Goal: Task Accomplishment & Management: Manage account settings

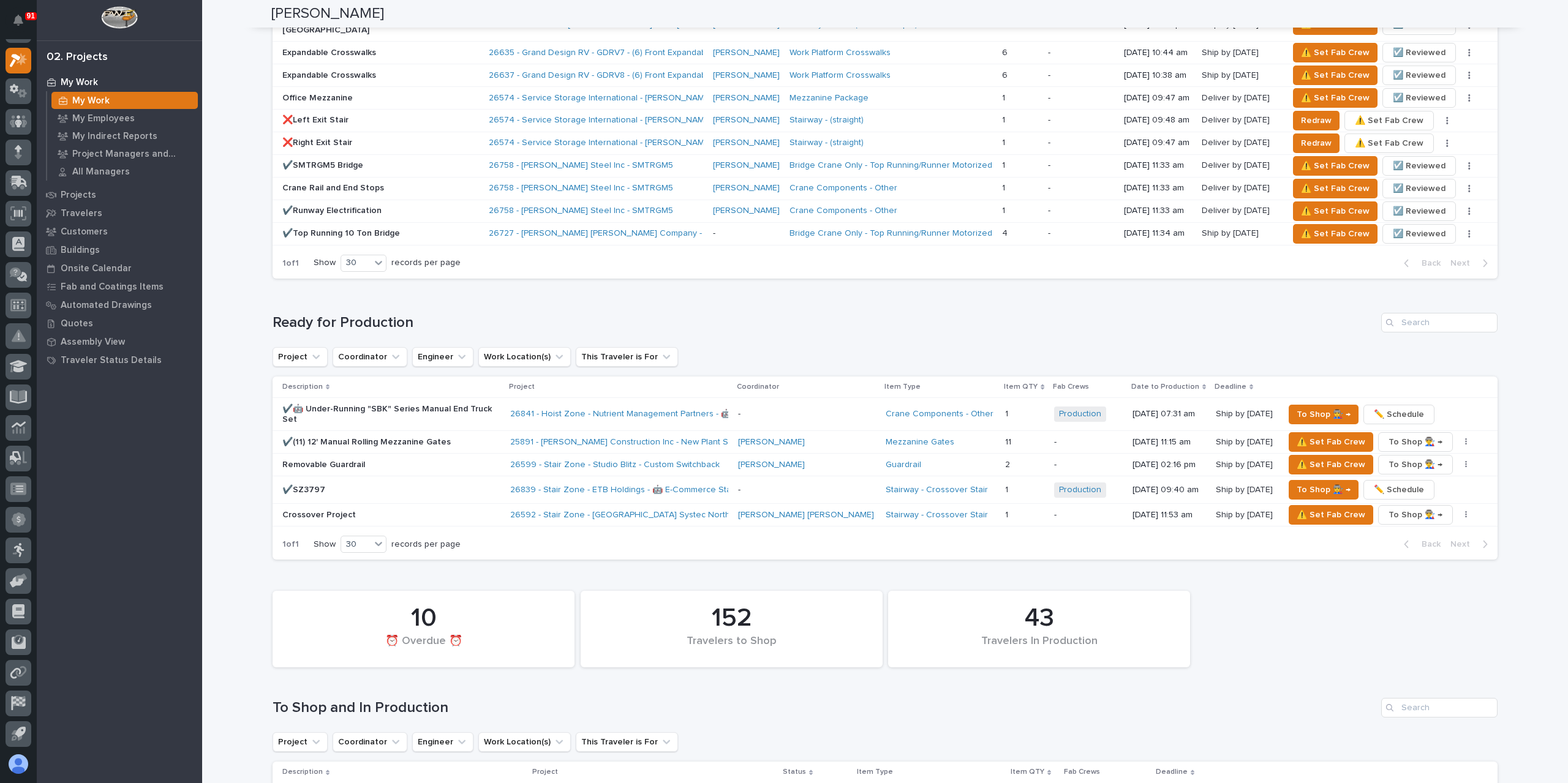
scroll to position [1910, 0]
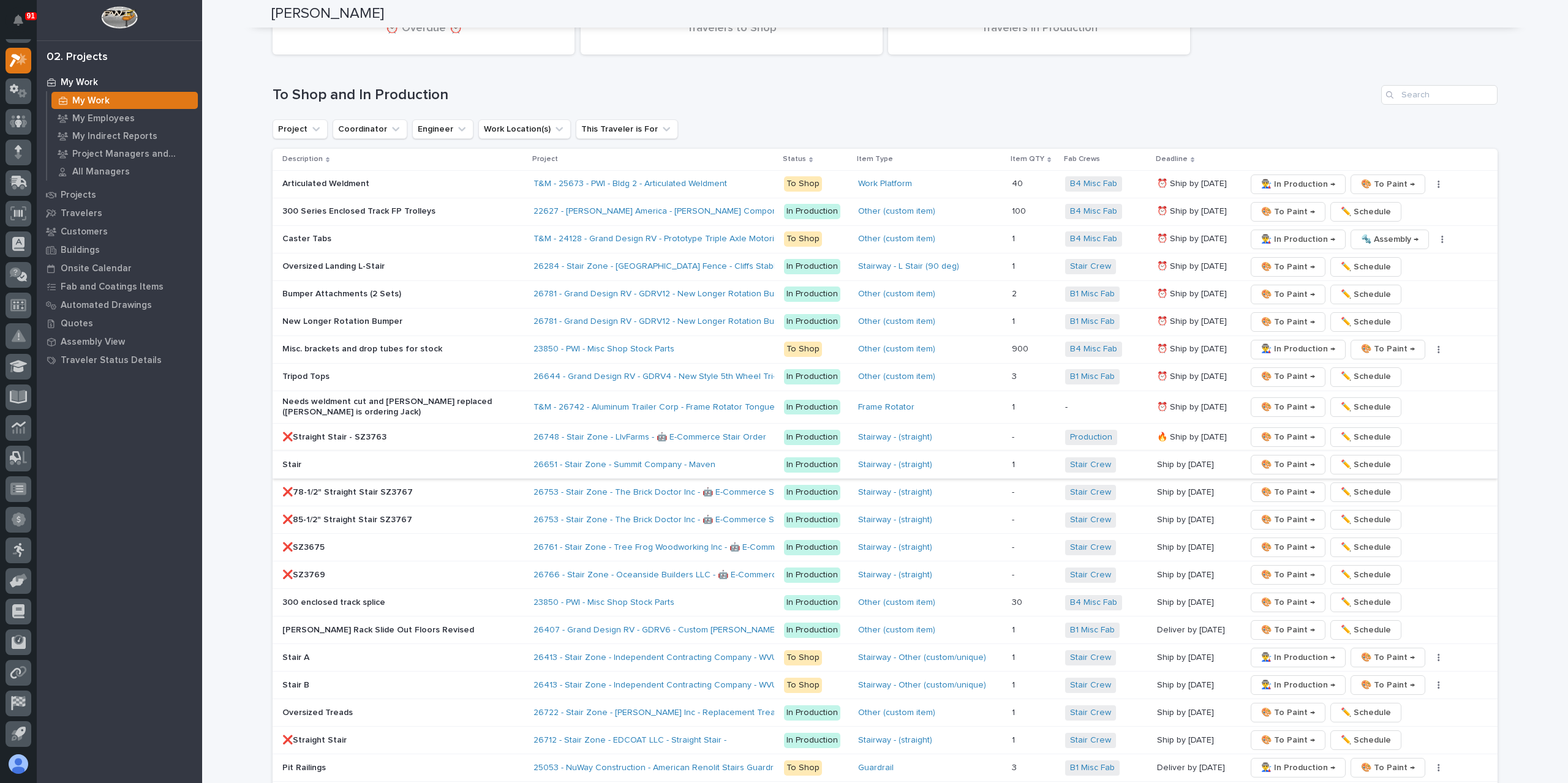
click at [1271, 457] on span "🎨 To Paint →" at bounding box center [1288, 464] width 54 height 15
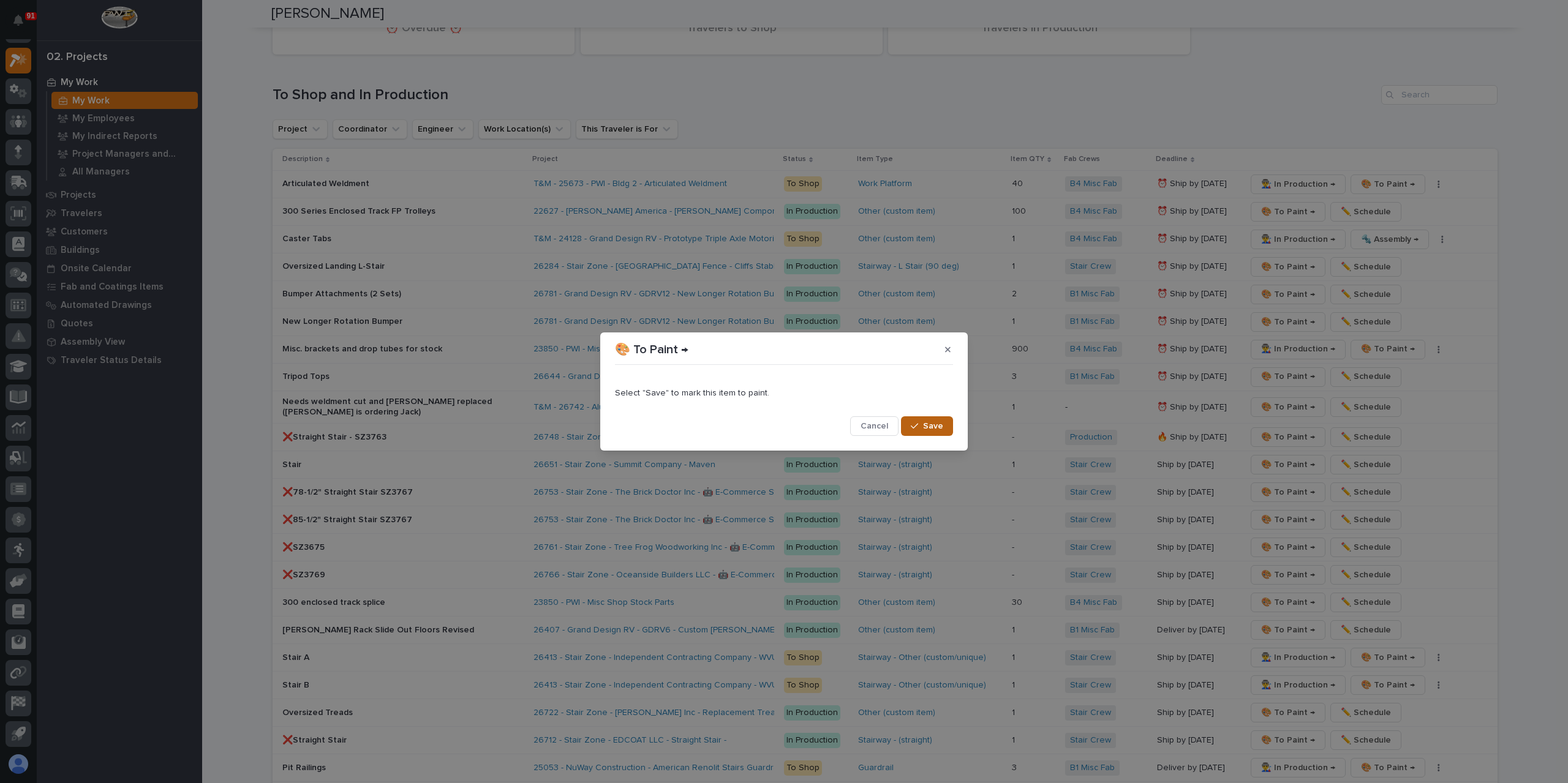
click at [907, 421] on button "Save" at bounding box center [926, 426] width 52 height 19
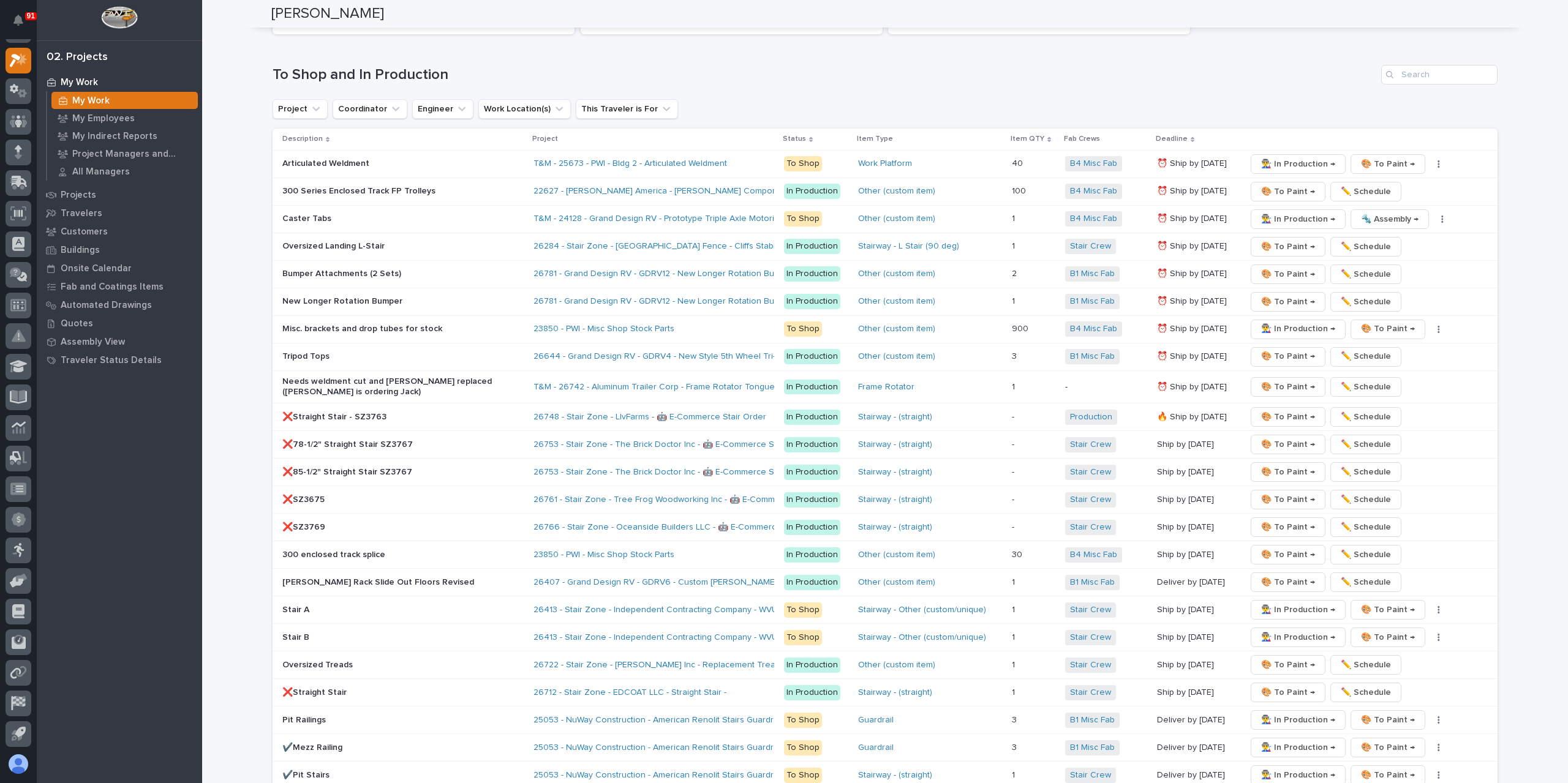
scroll to position [1910, 0]
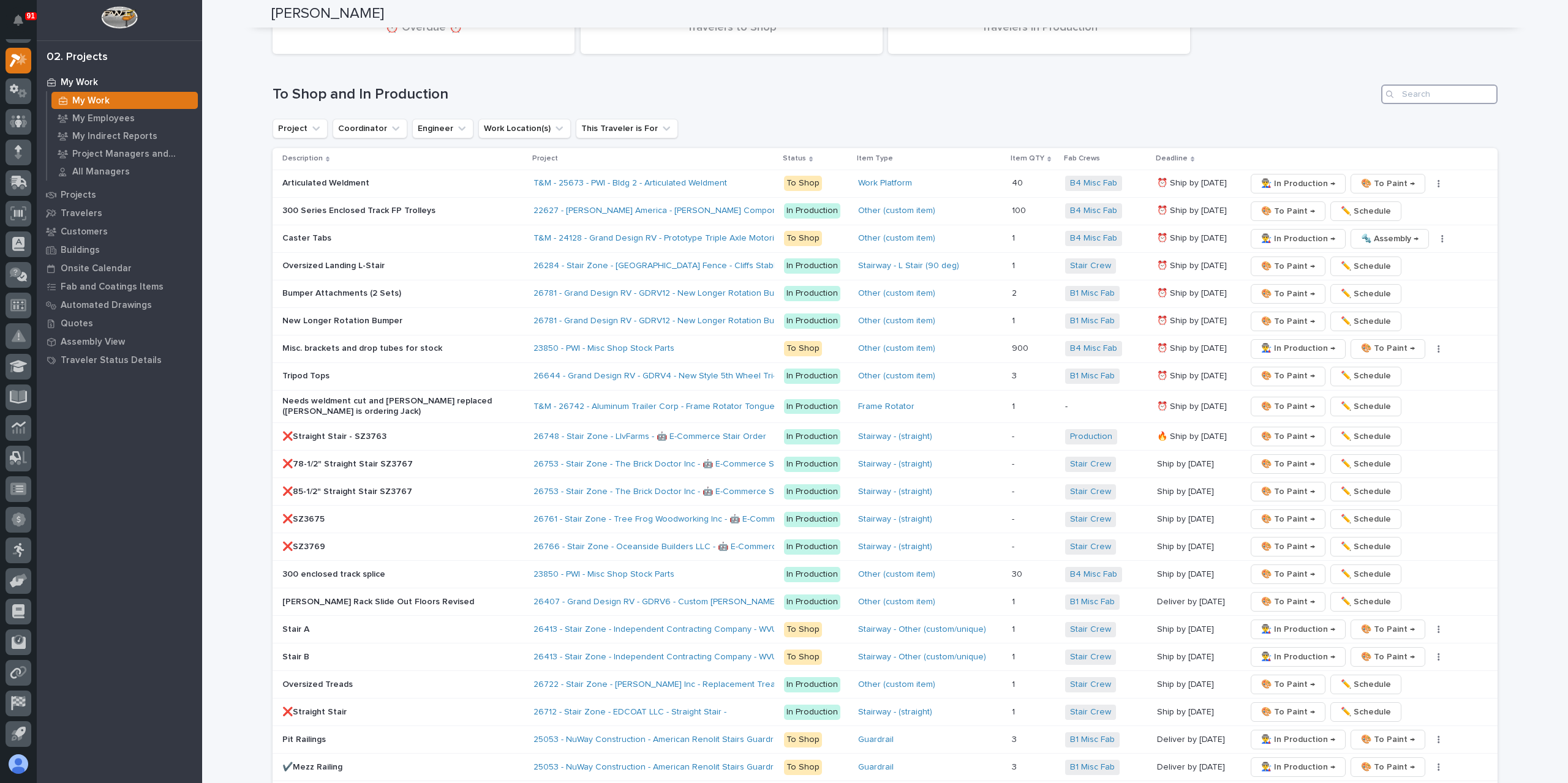
click at [1436, 84] on input "Search" at bounding box center [1439, 93] width 116 height 19
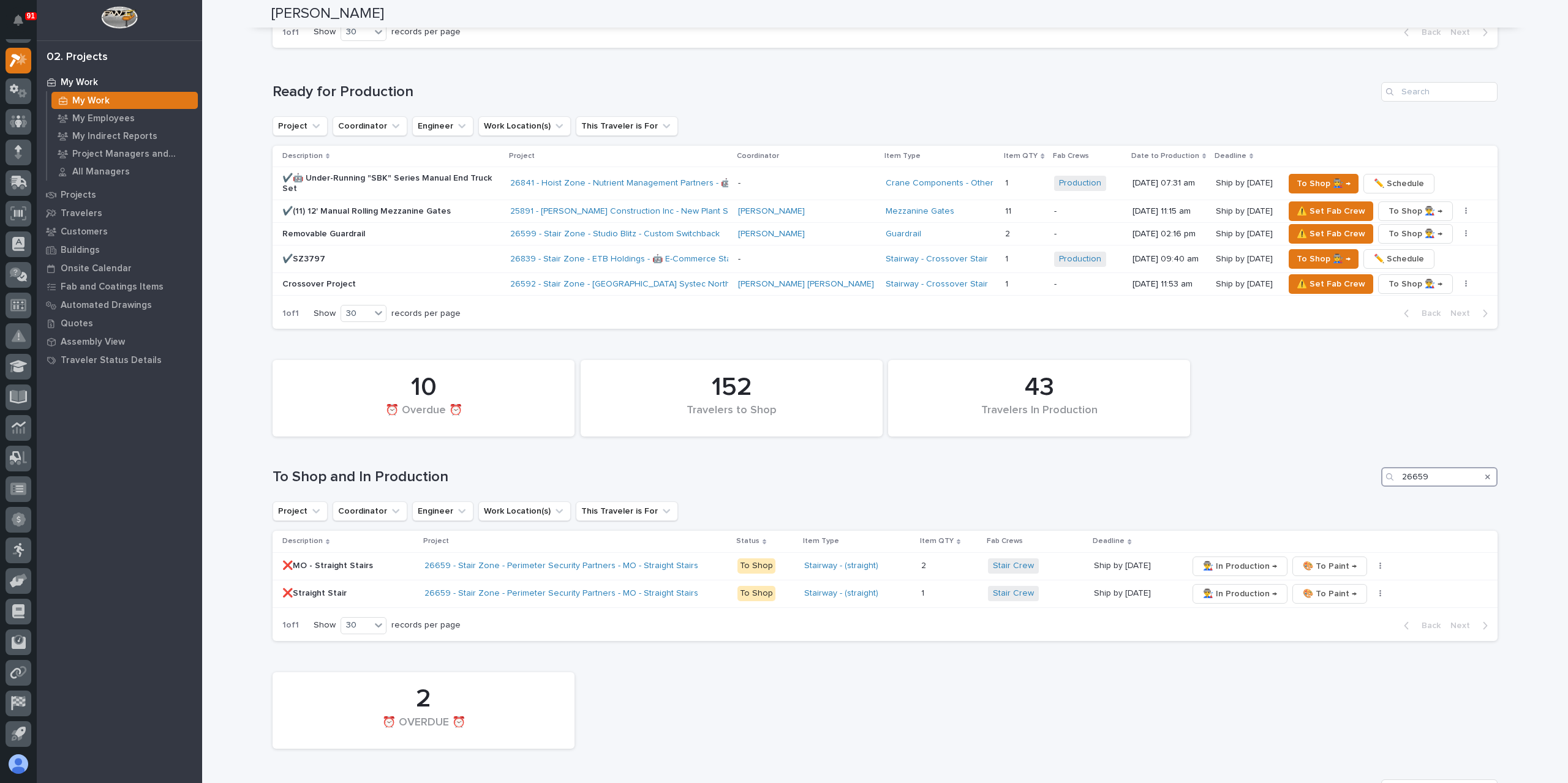
scroll to position [1515, 0]
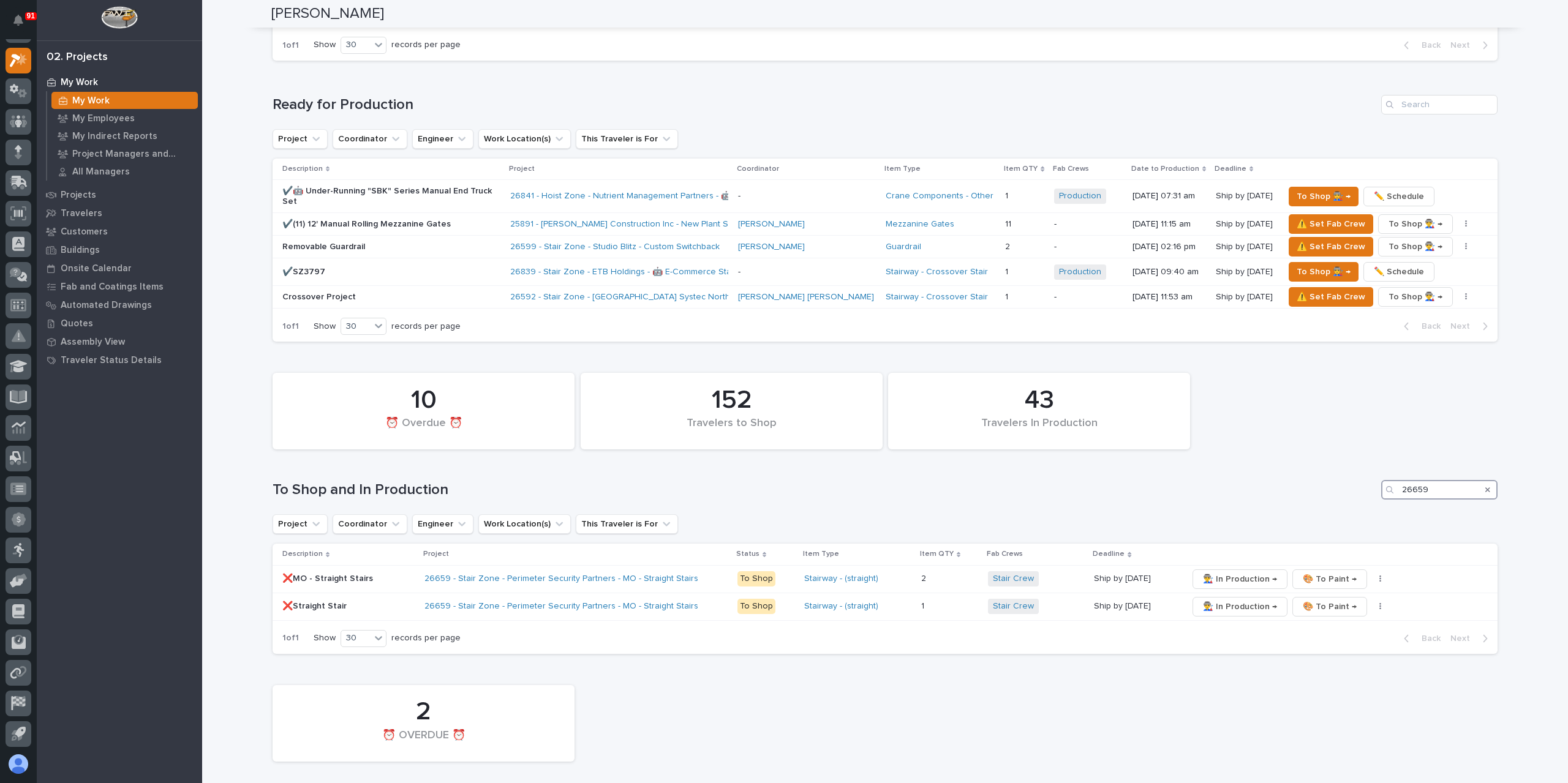
type input "26659"
click at [72, 199] on p "Projects" at bounding box center [79, 196] width 36 height 11
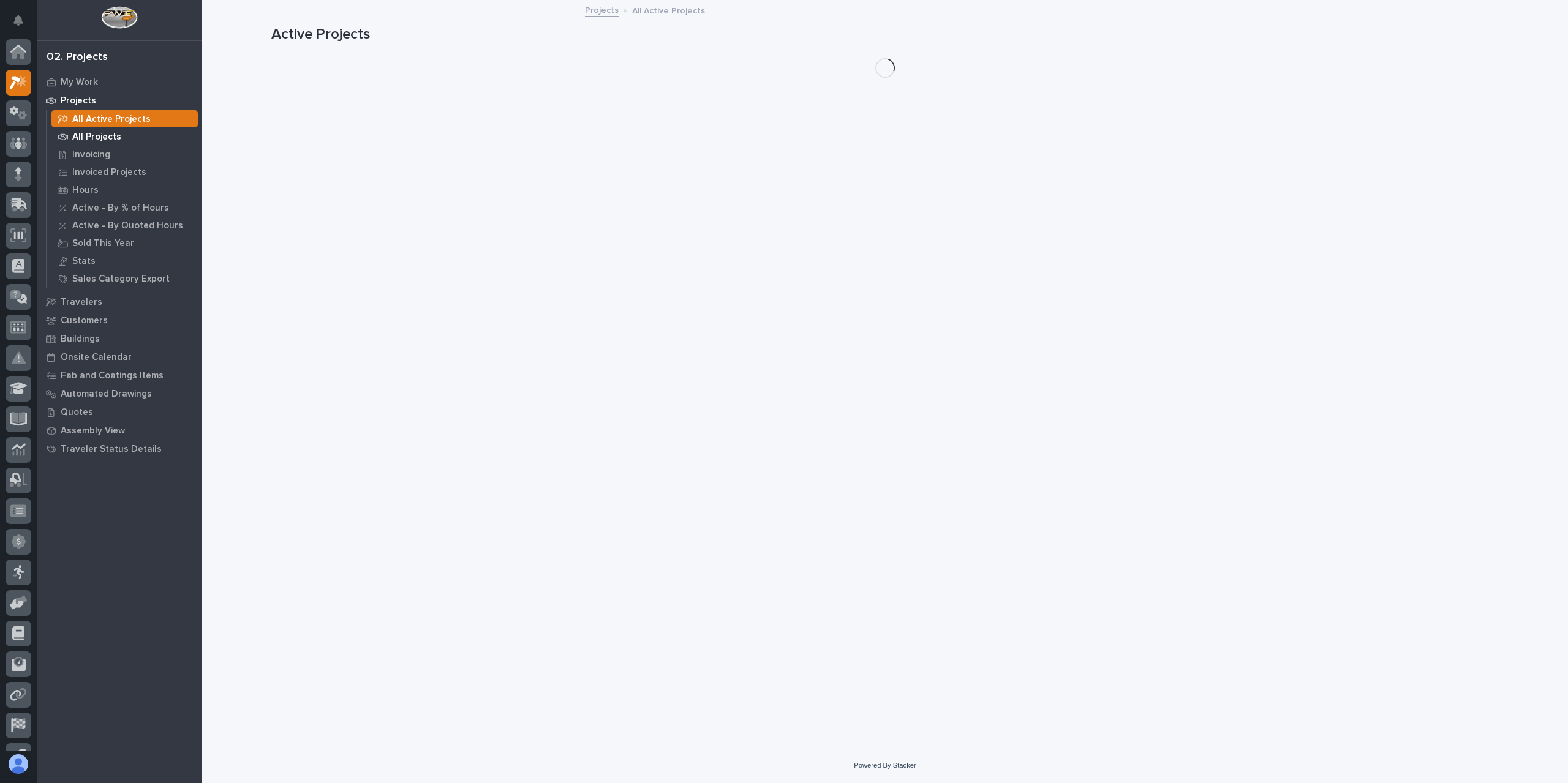
scroll to position [22, 0]
click at [97, 136] on p "All Projects" at bounding box center [97, 137] width 49 height 11
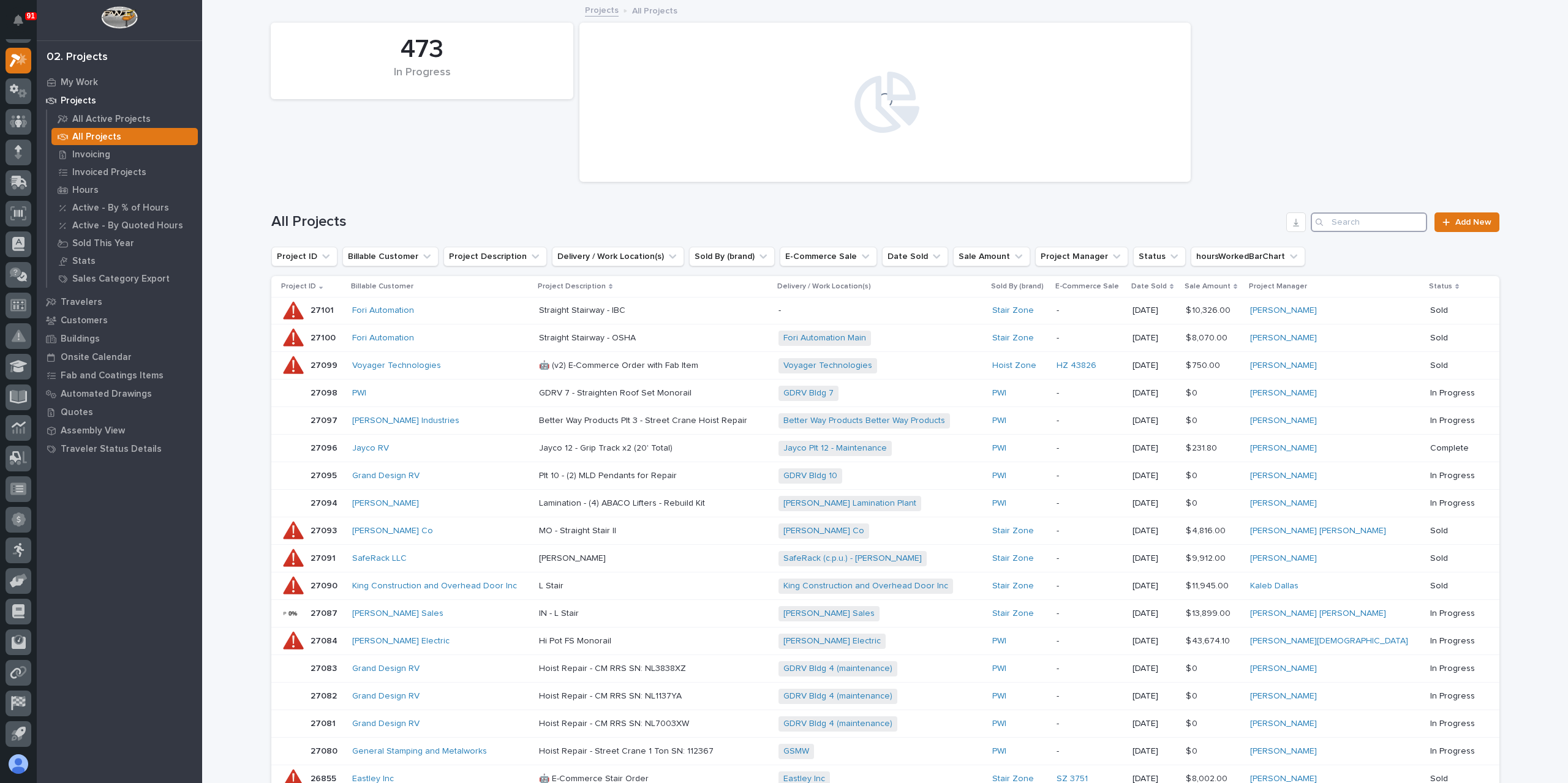
click at [1383, 217] on input "Search" at bounding box center [1368, 222] width 116 height 19
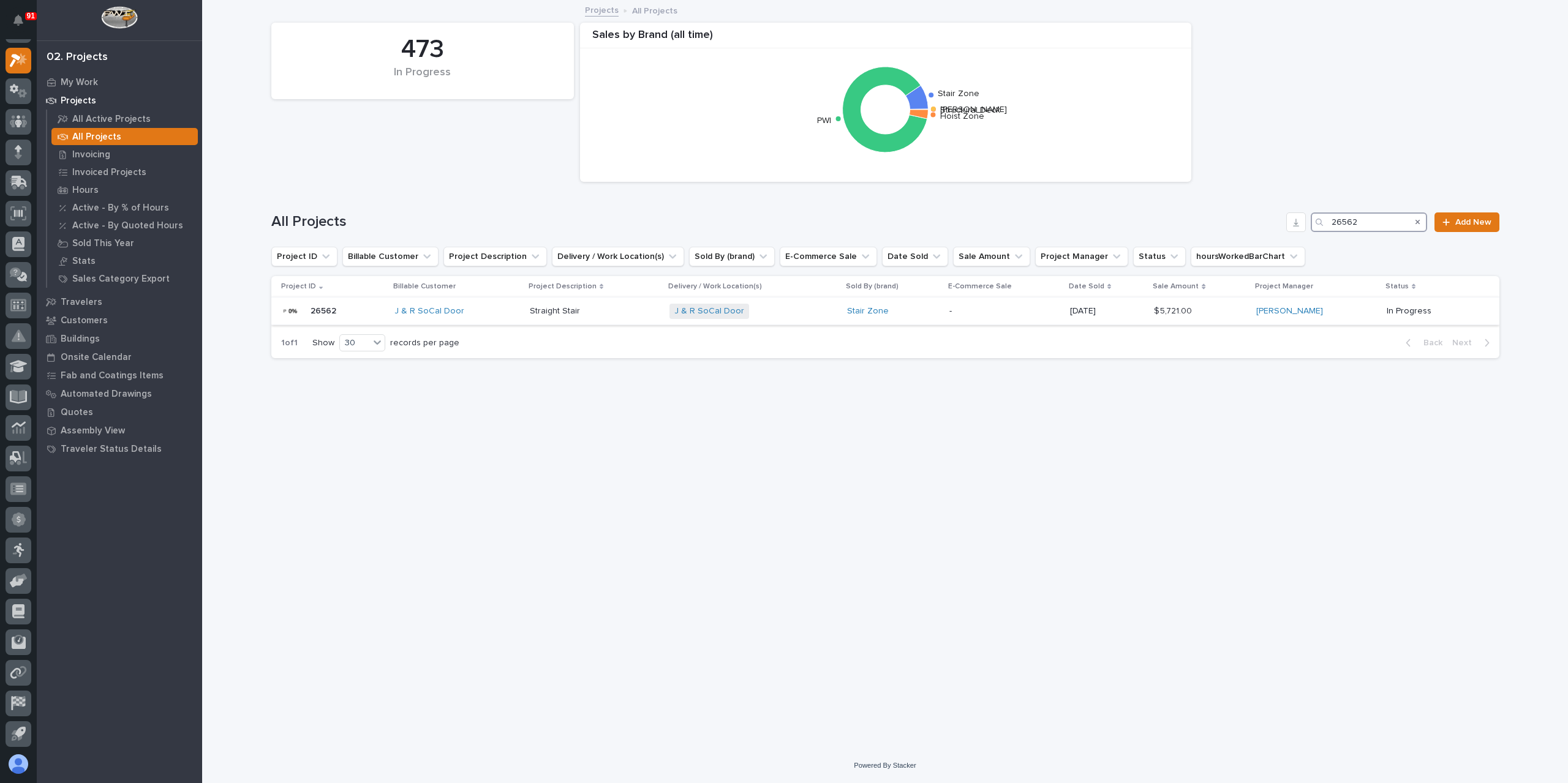
type input "26562"
click at [566, 304] on p "Straight Stair" at bounding box center [556, 310] width 53 height 13
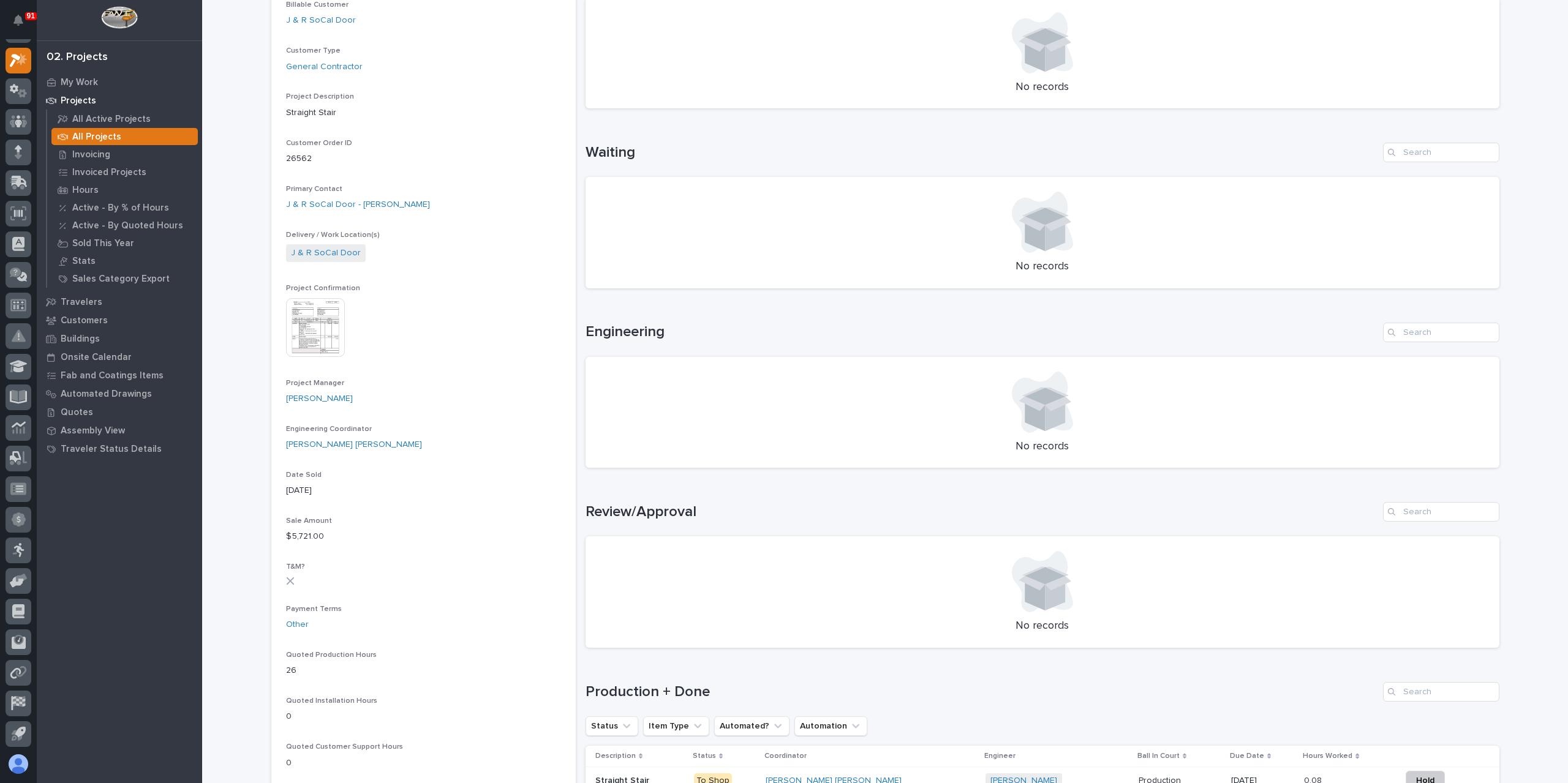
scroll to position [368, 0]
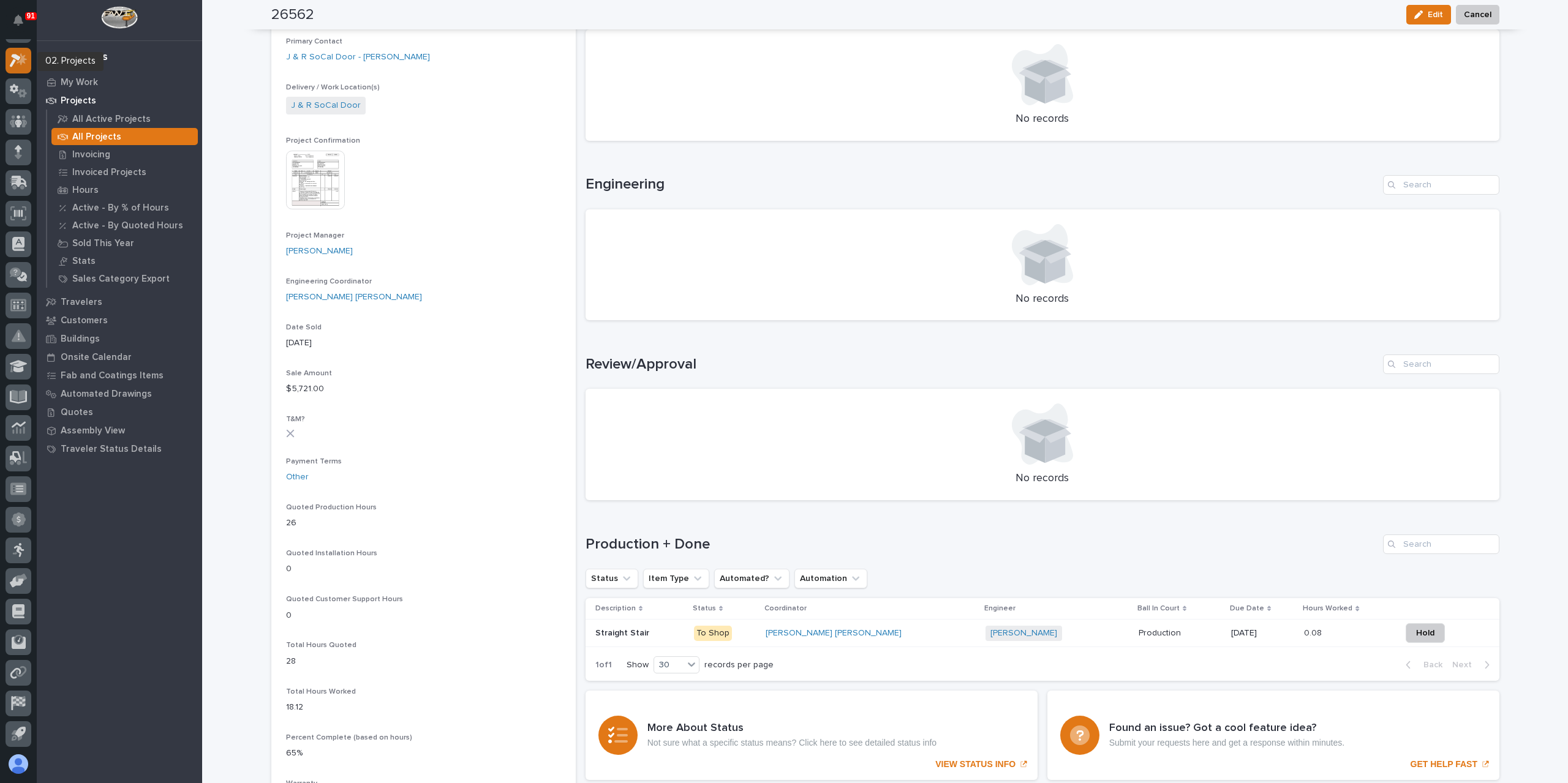
click at [17, 58] on icon at bounding box center [16, 60] width 11 height 13
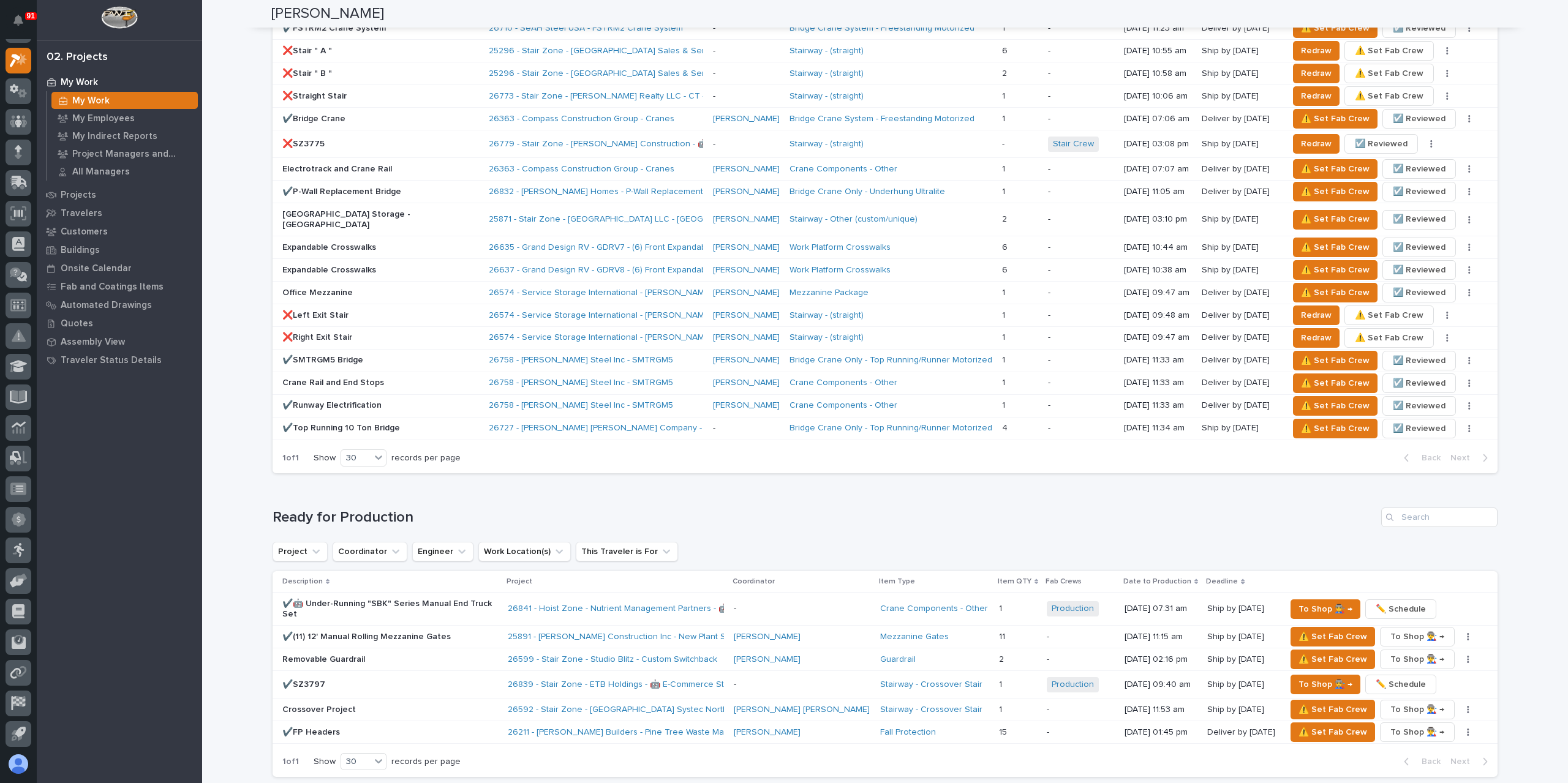
scroll to position [1102, 0]
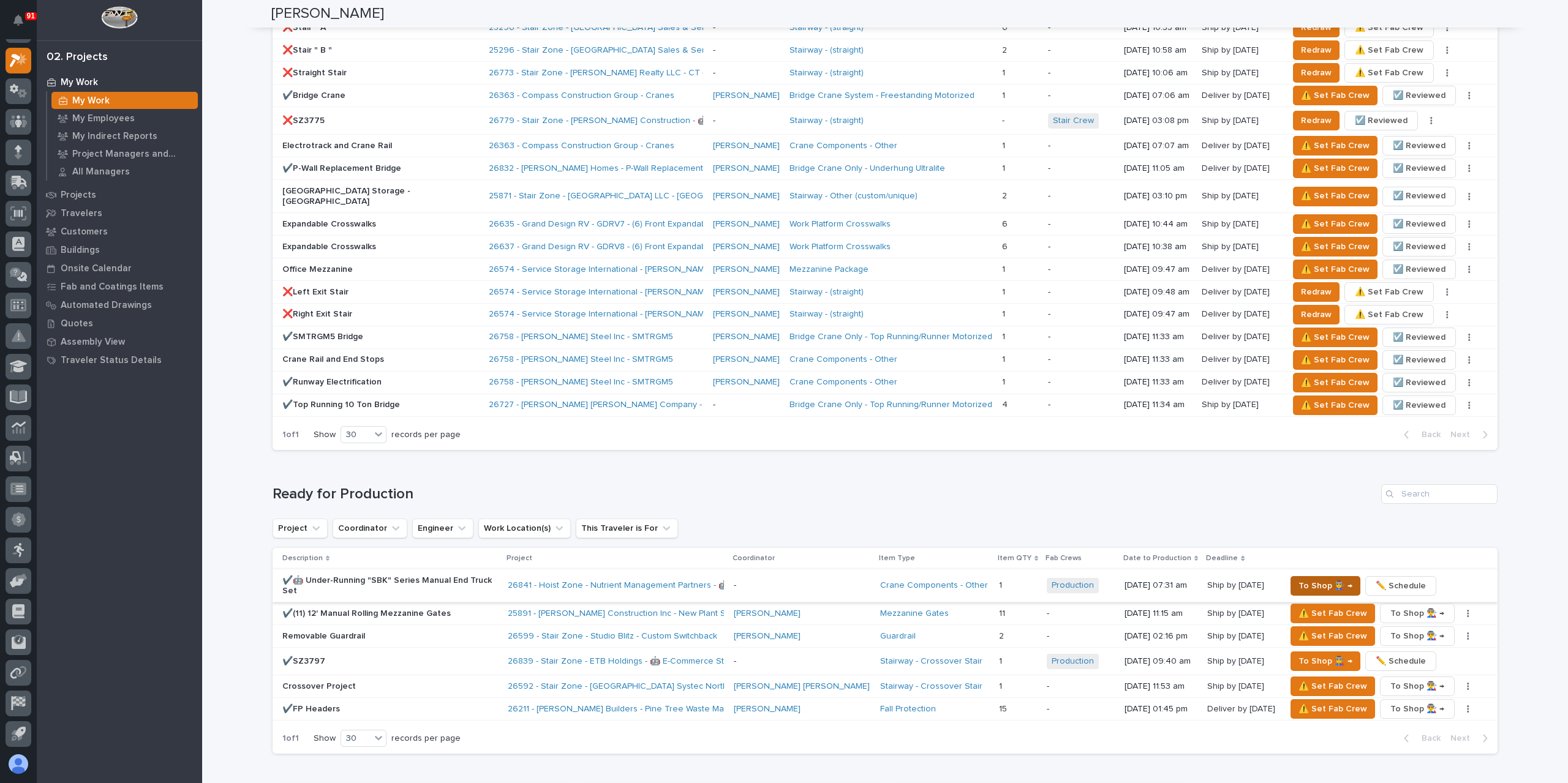
click at [1316, 579] on span "To Shop 👨‍🏭 →" at bounding box center [1325, 586] width 54 height 15
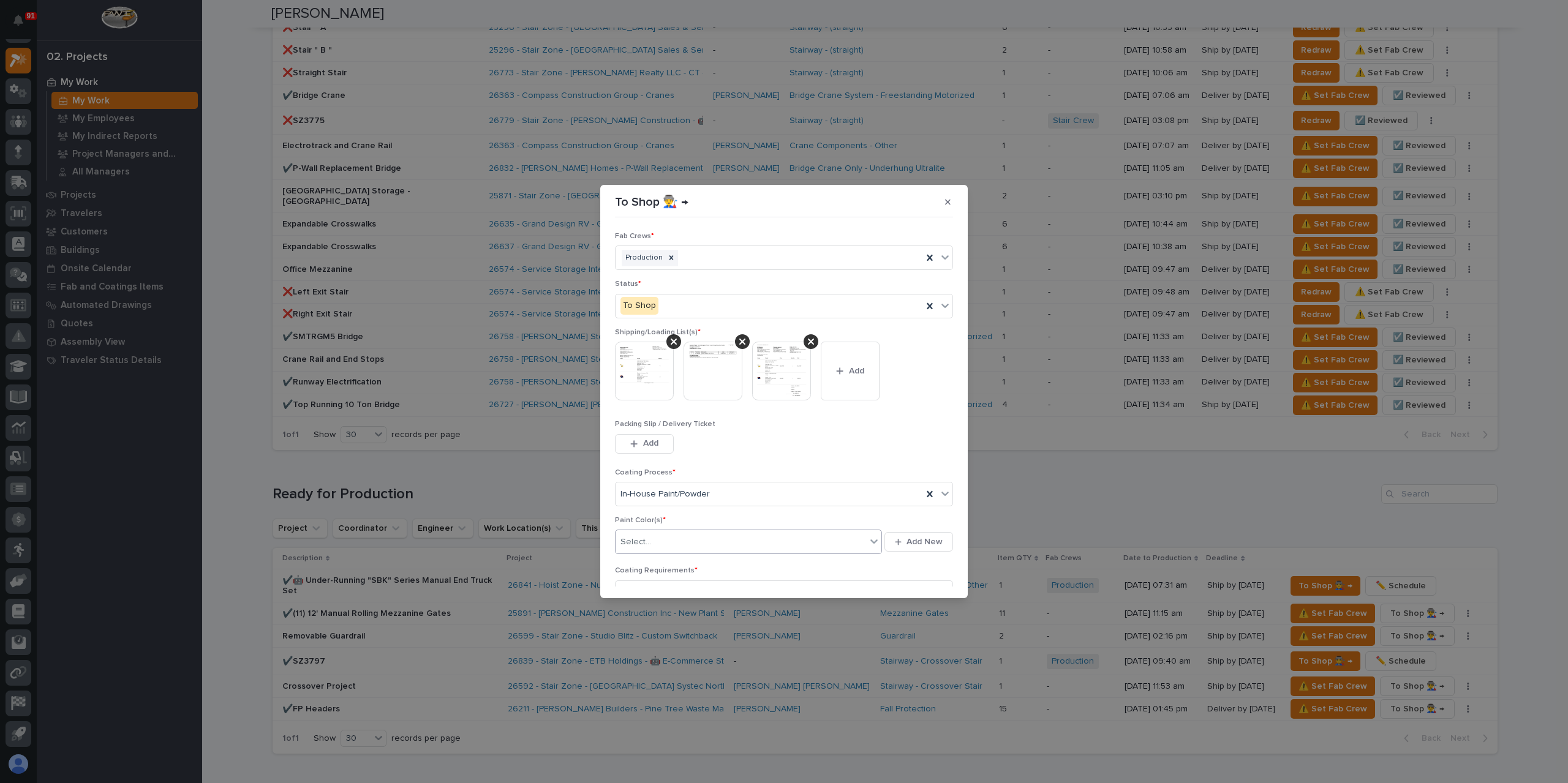
click at [654, 545] on div "Select..." at bounding box center [741, 542] width 251 height 20
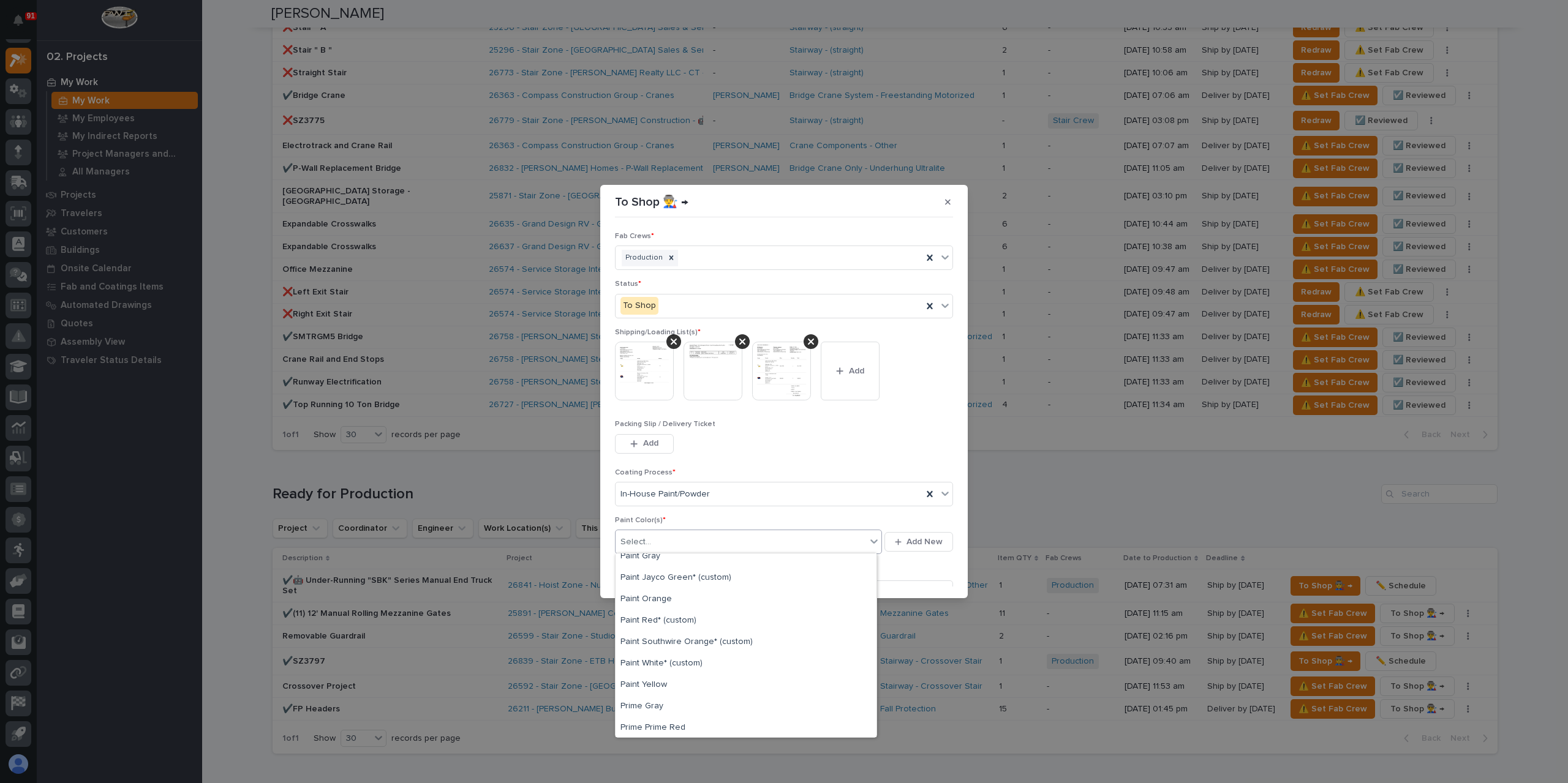
scroll to position [245, 0]
click at [649, 707] on div "Prime Gray" at bounding box center [745, 706] width 261 height 22
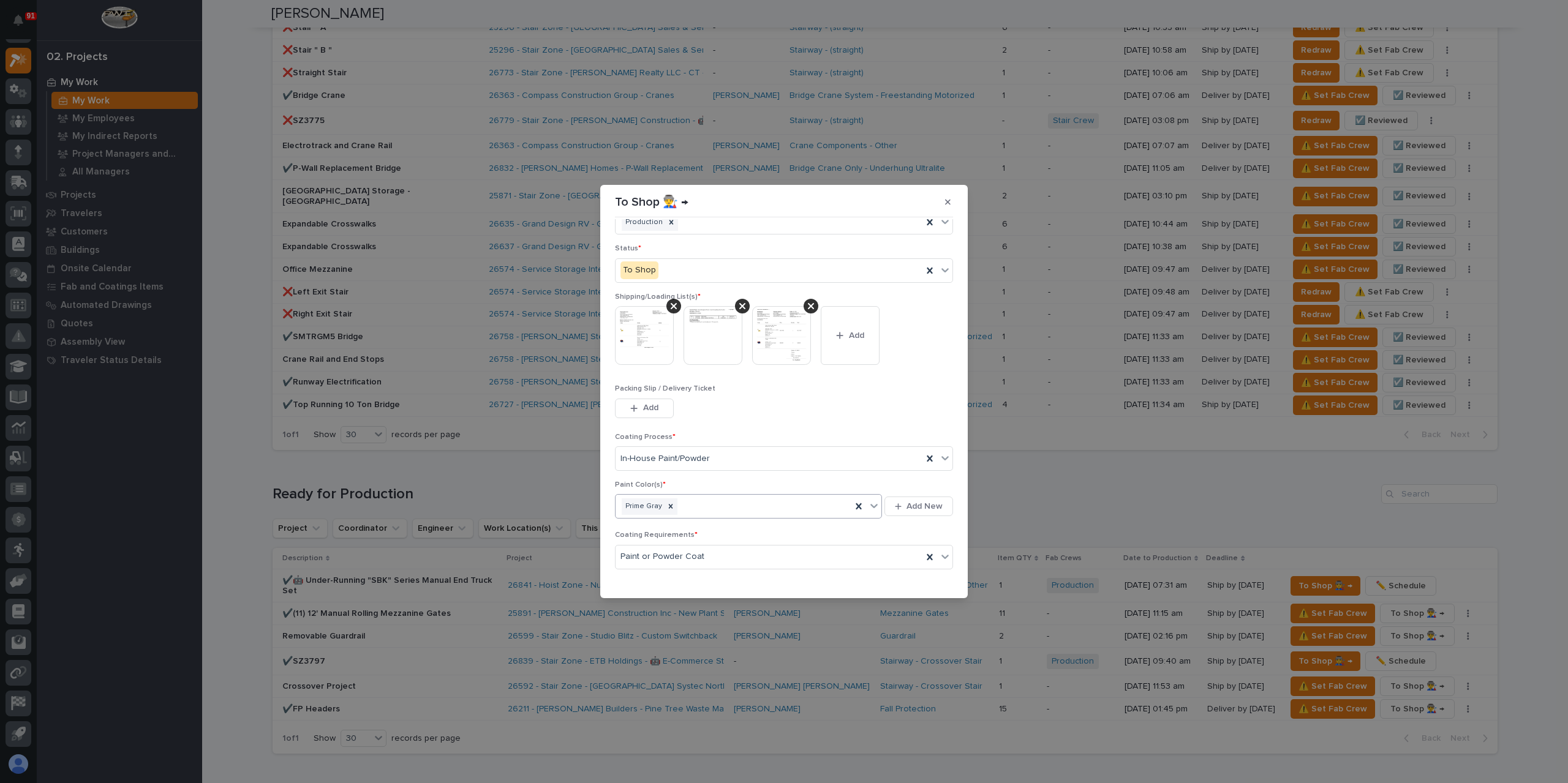
scroll to position [65, 0]
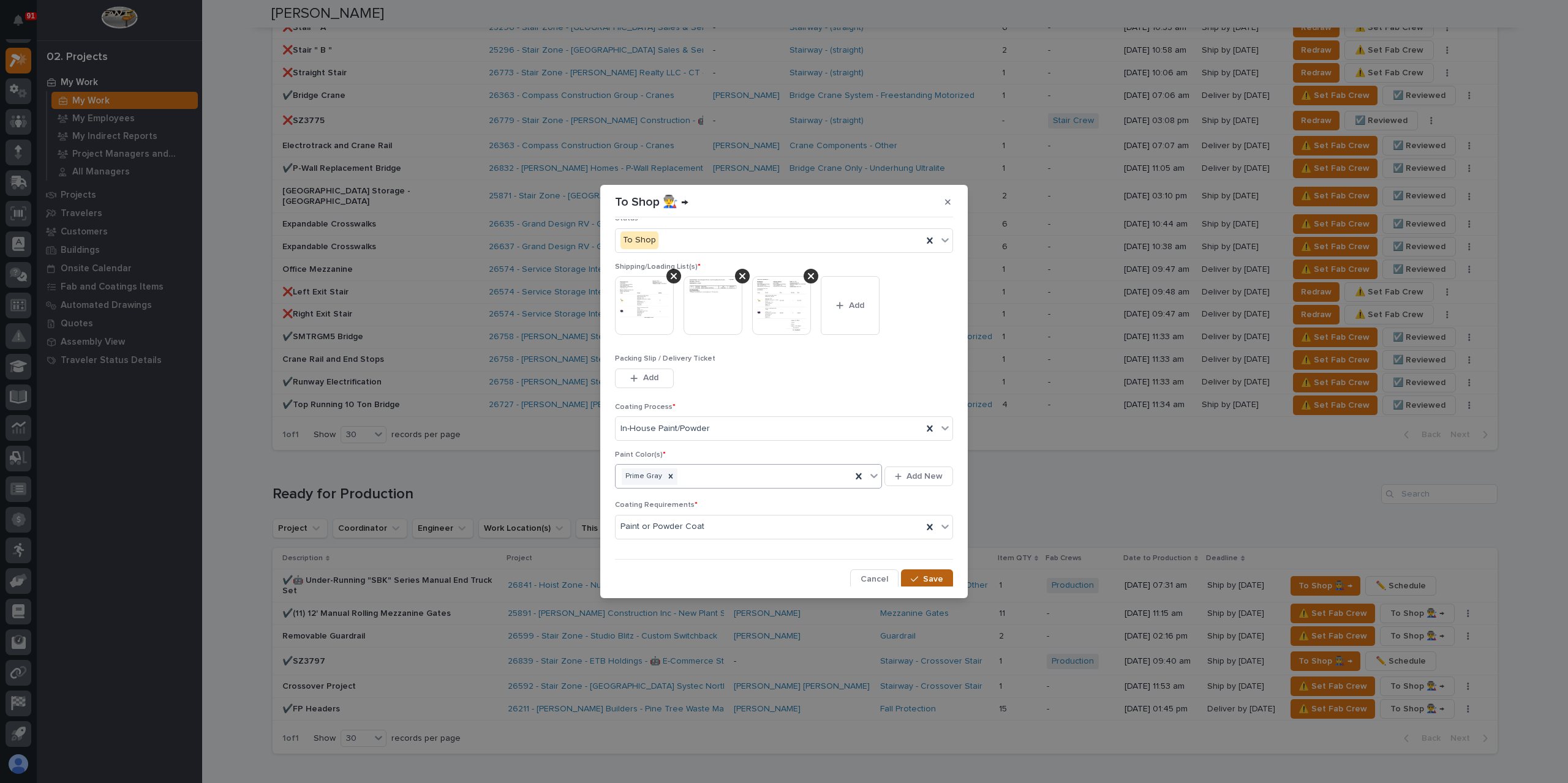
click at [923, 577] on span "Save" at bounding box center [933, 580] width 20 height 11
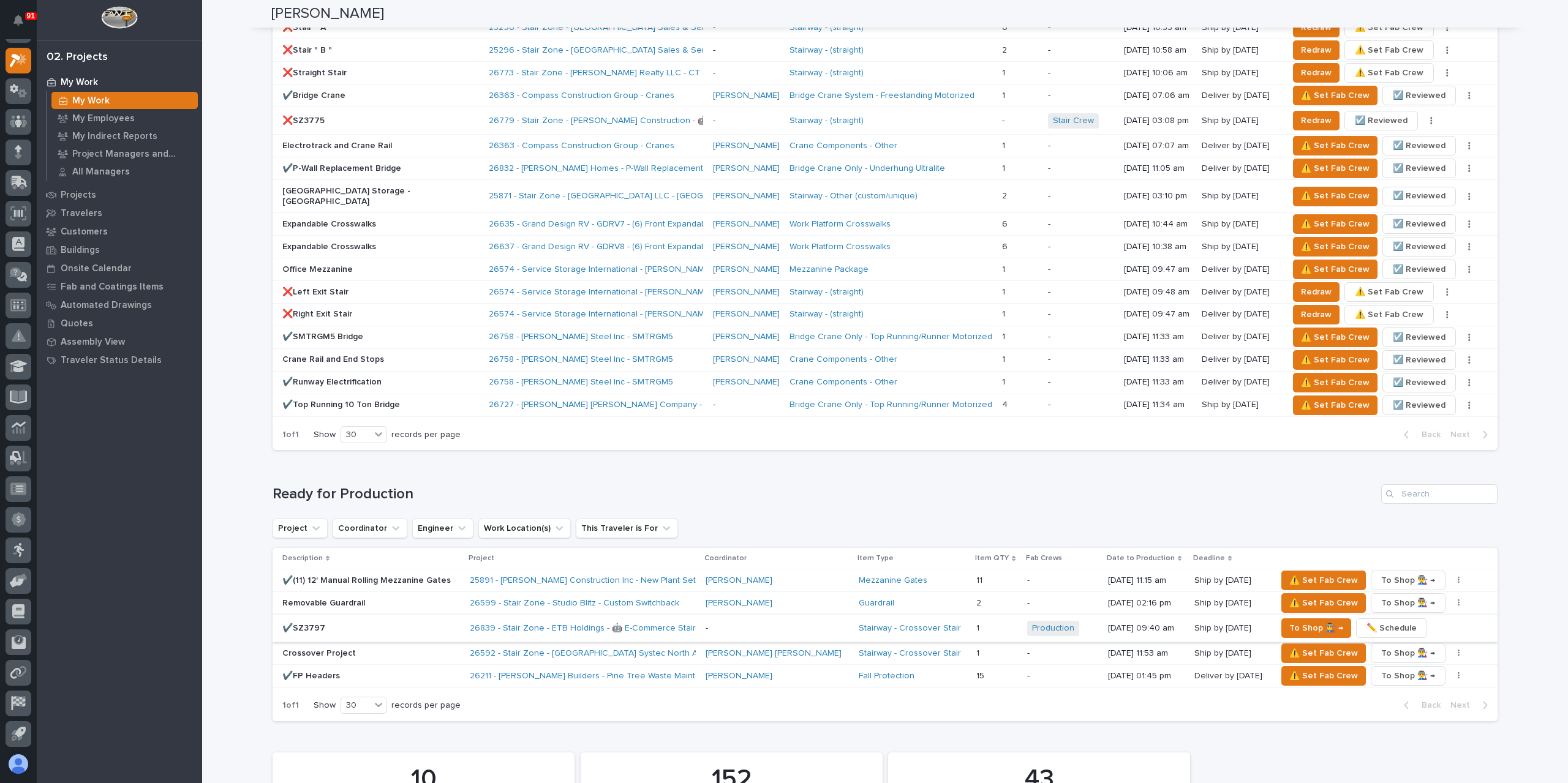
click at [1366, 621] on span "✏️ Schedule" at bounding box center [1391, 628] width 50 height 15
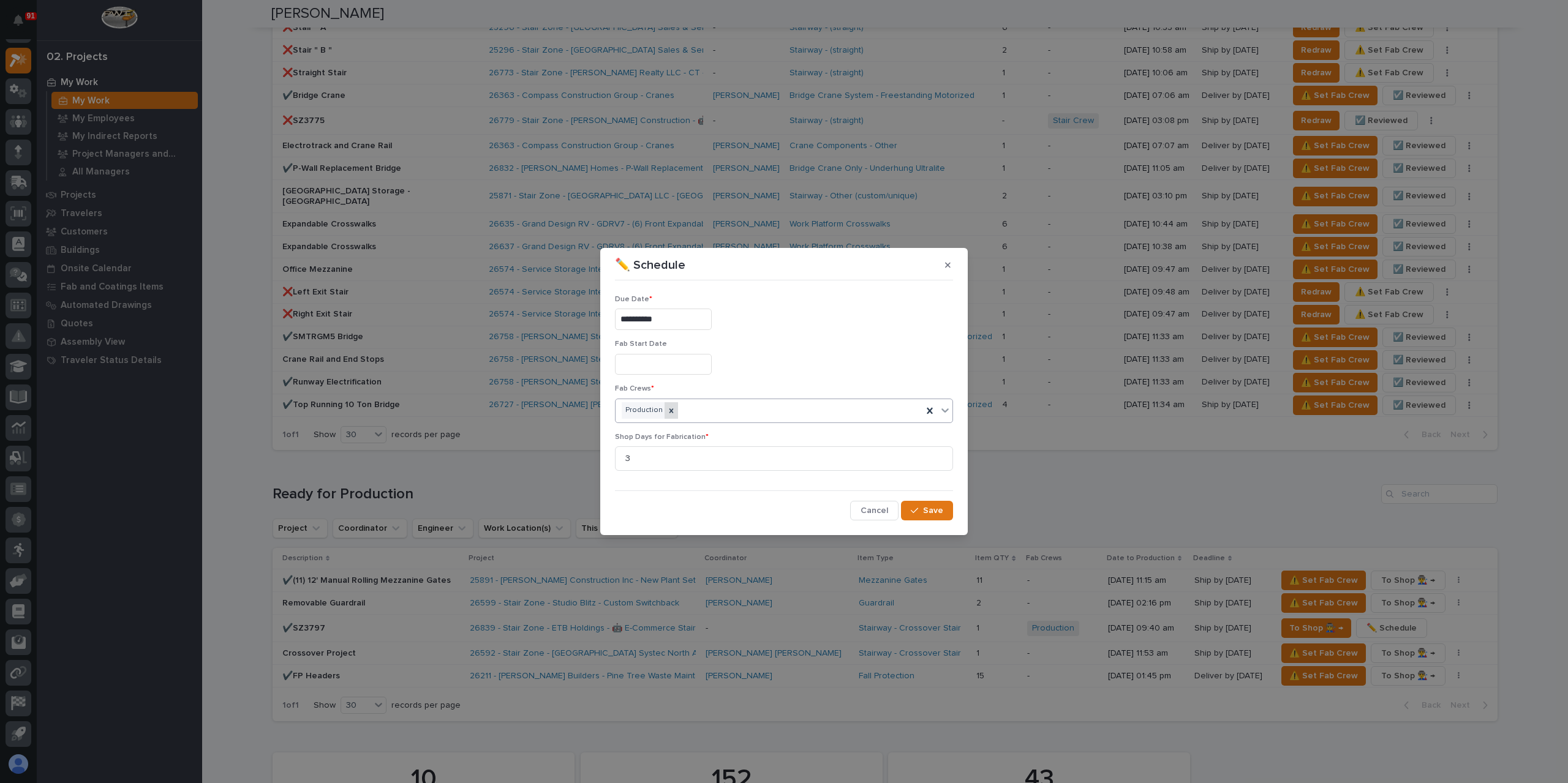
click at [672, 414] on icon at bounding box center [671, 411] width 9 height 9
click at [672, 414] on div "Select..." at bounding box center [776, 411] width 322 height 20
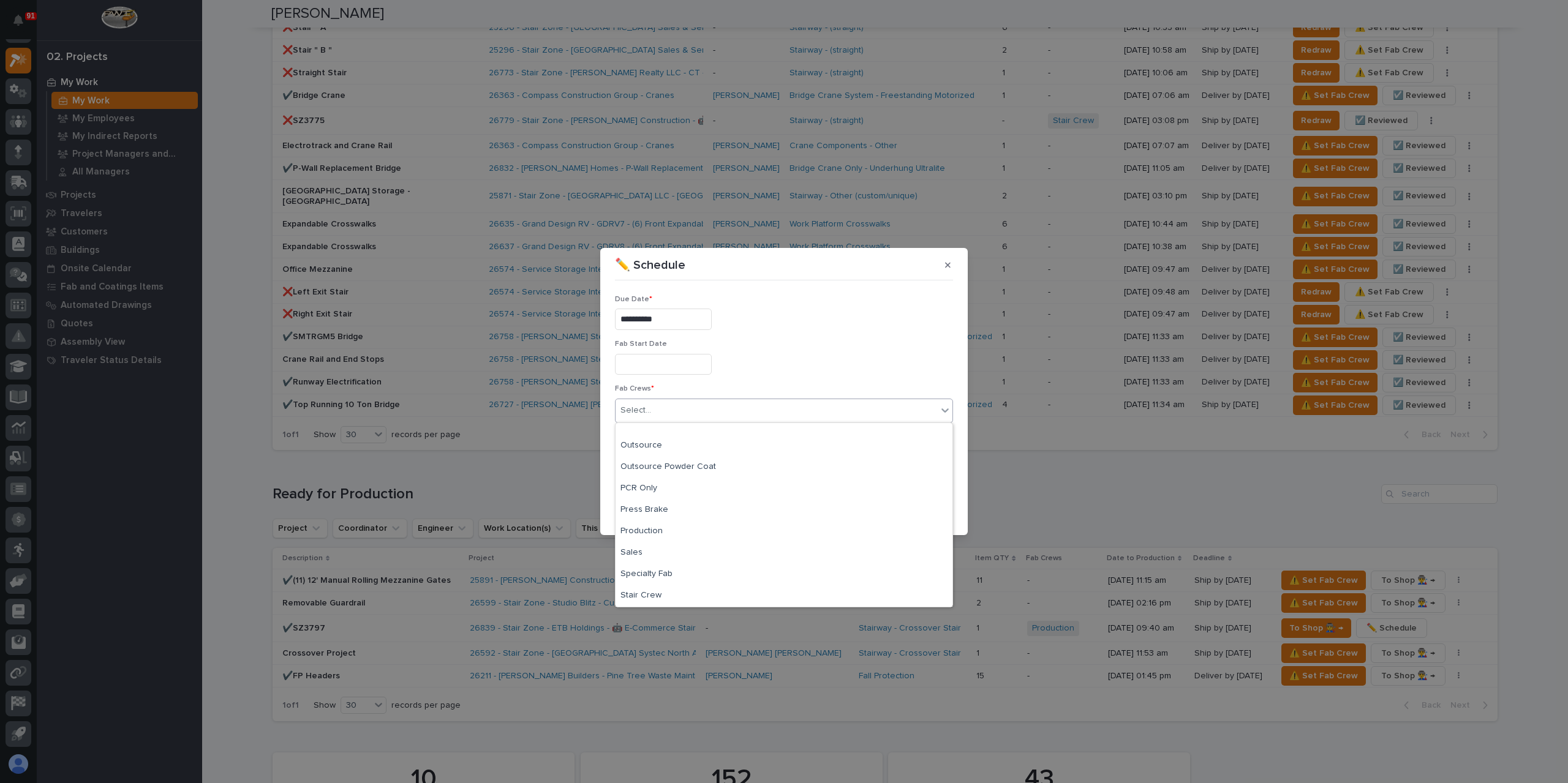
scroll to position [245, 0]
click at [655, 552] on div "Stair Crew" at bounding box center [784, 554] width 337 height 22
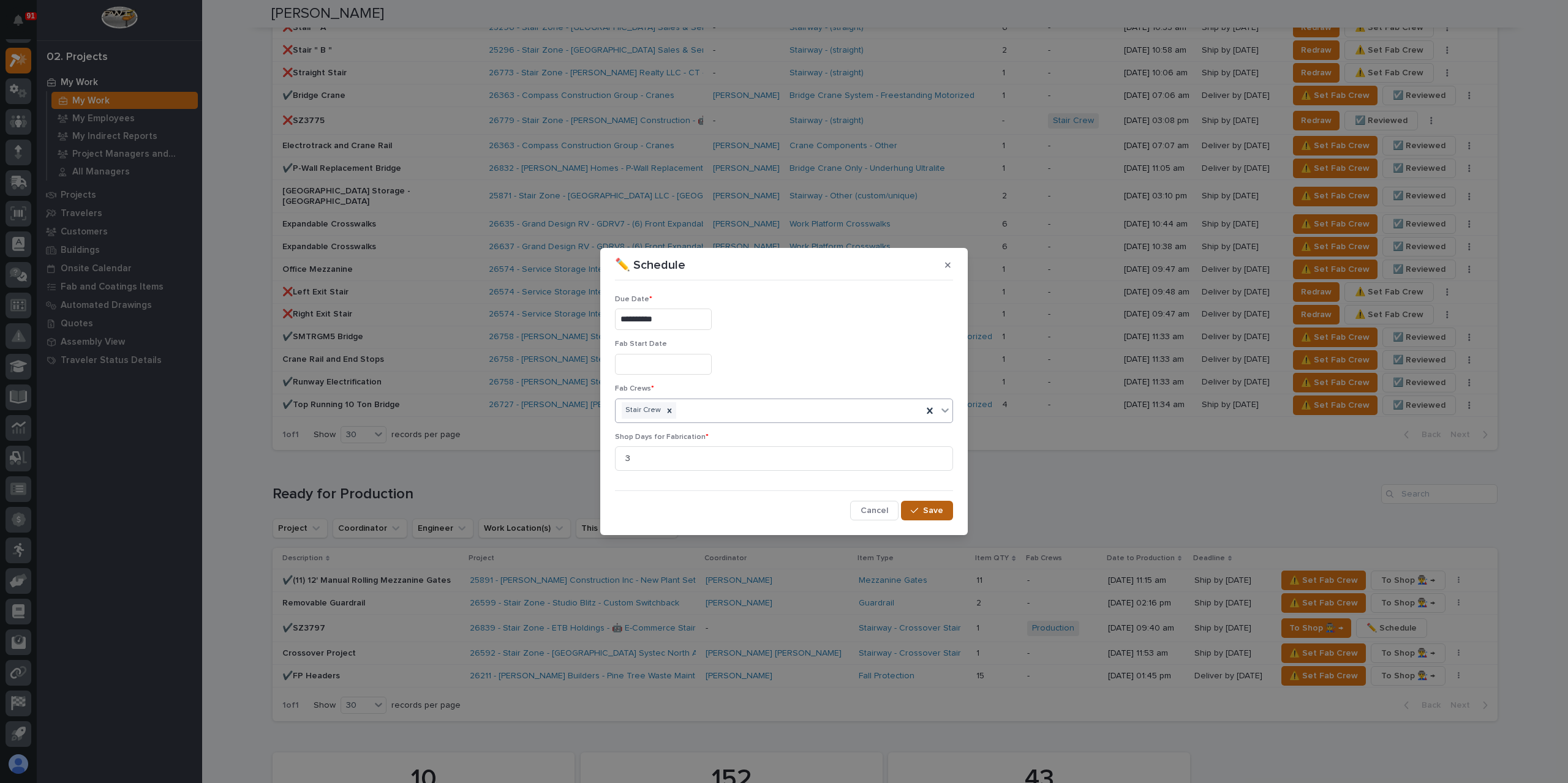
click at [916, 509] on icon "button" at bounding box center [914, 510] width 7 height 9
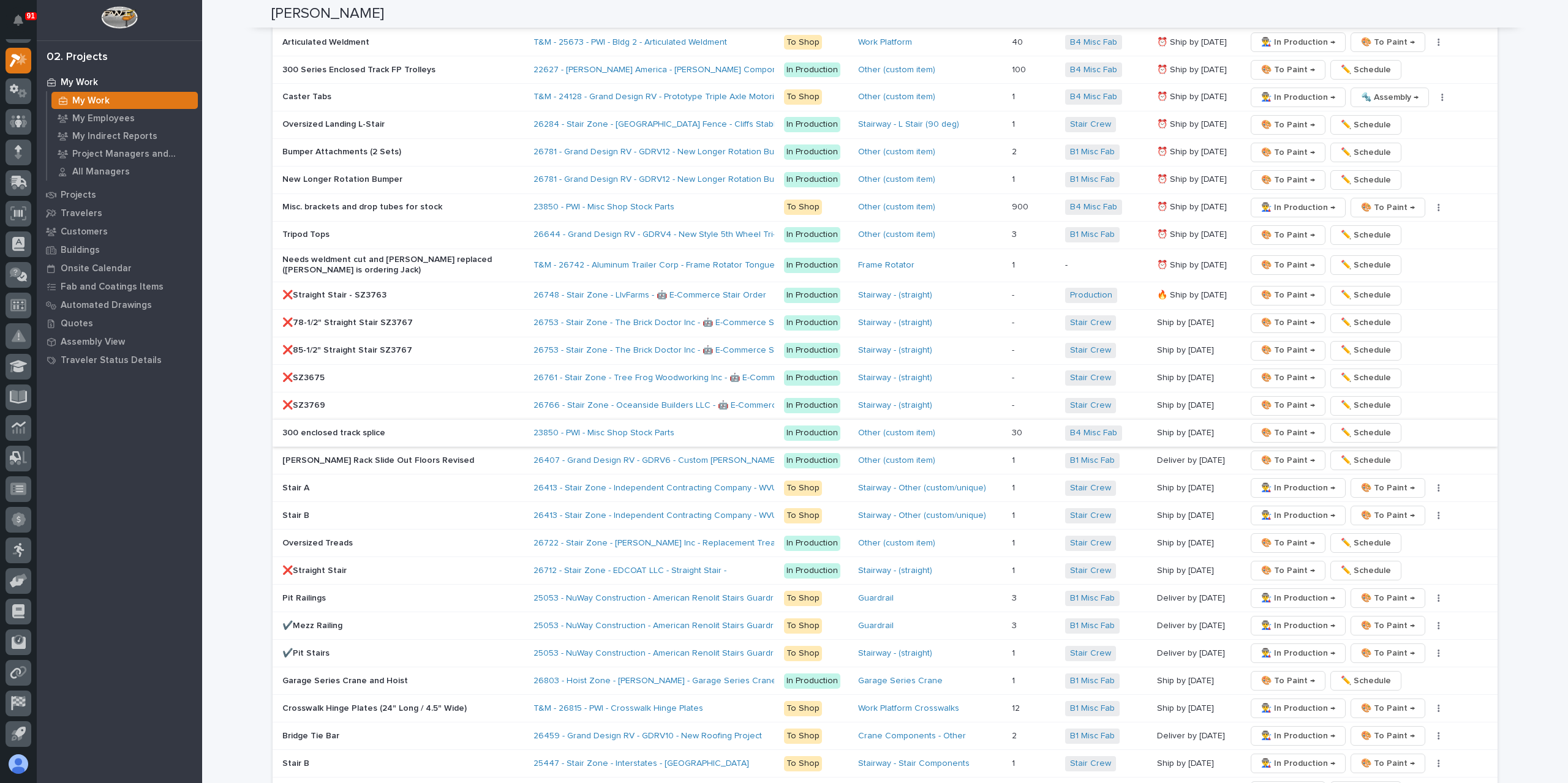
scroll to position [2266, 0]
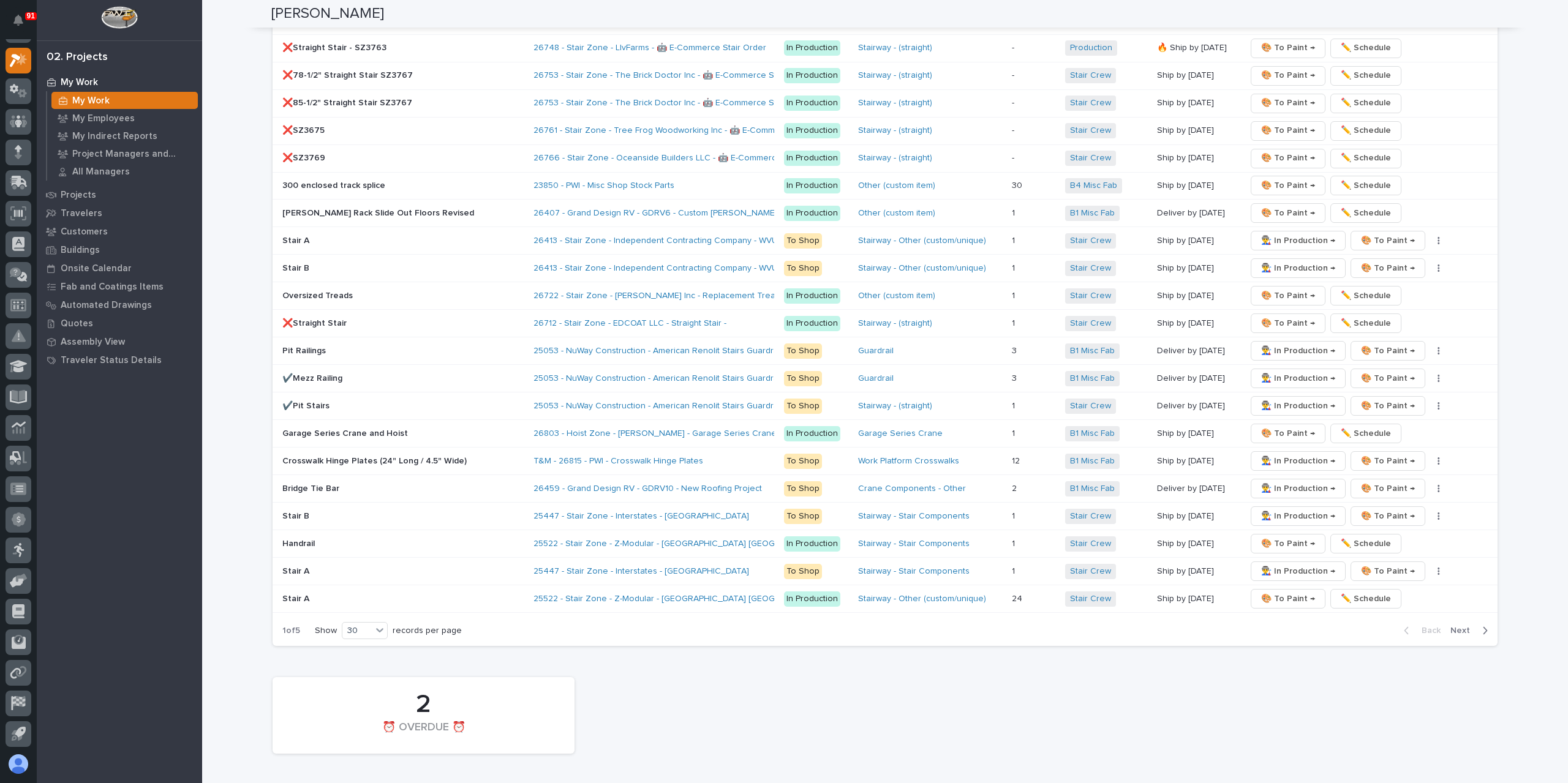
click at [1460, 626] on span "Next" at bounding box center [1464, 631] width 27 height 11
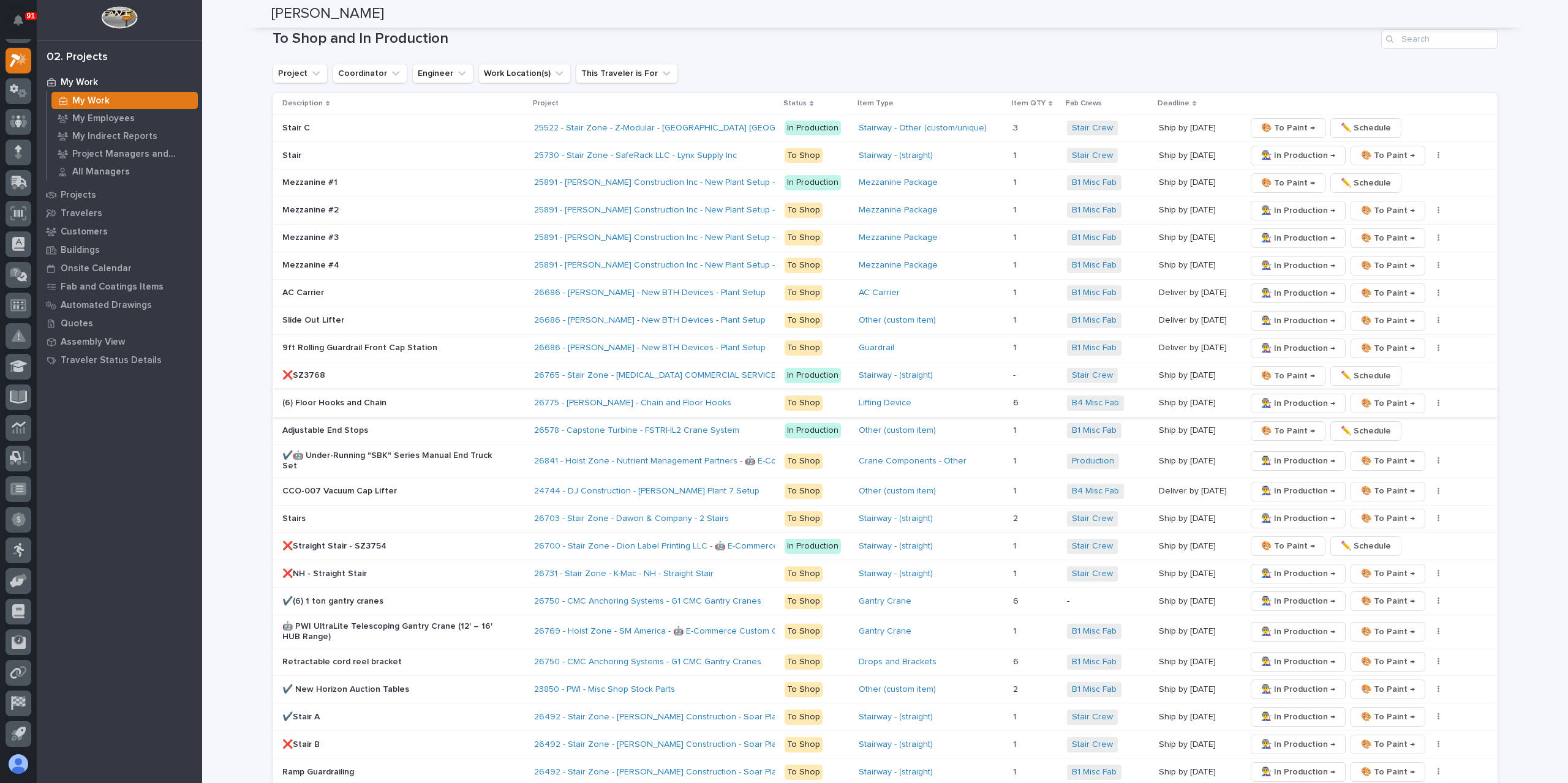
scroll to position [1901, 0]
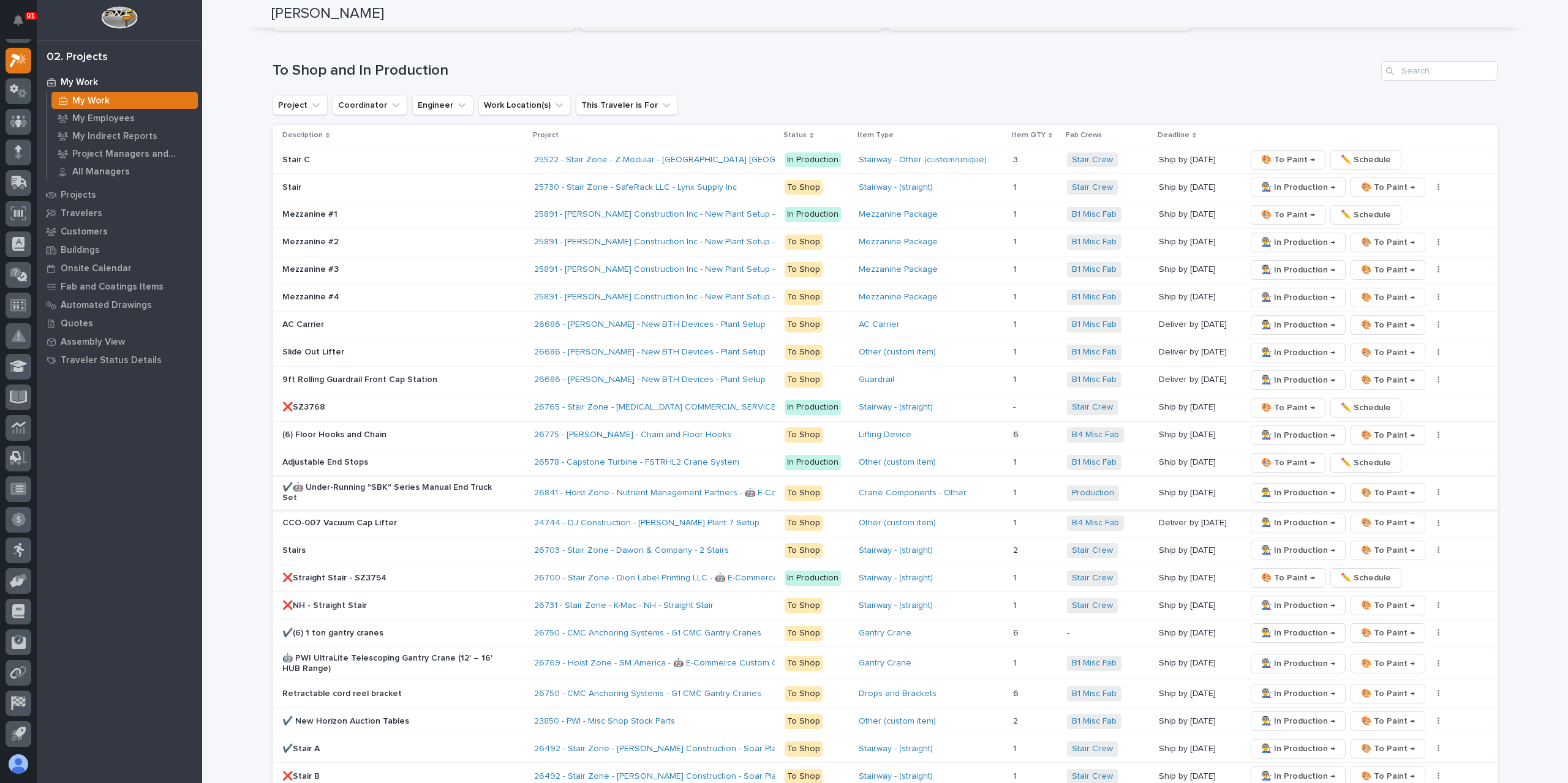
click at [1437, 488] on icon "button" at bounding box center [1438, 492] width 2 height 9
click at [1376, 507] on span "✏️ Schedule" at bounding box center [1388, 514] width 50 height 15
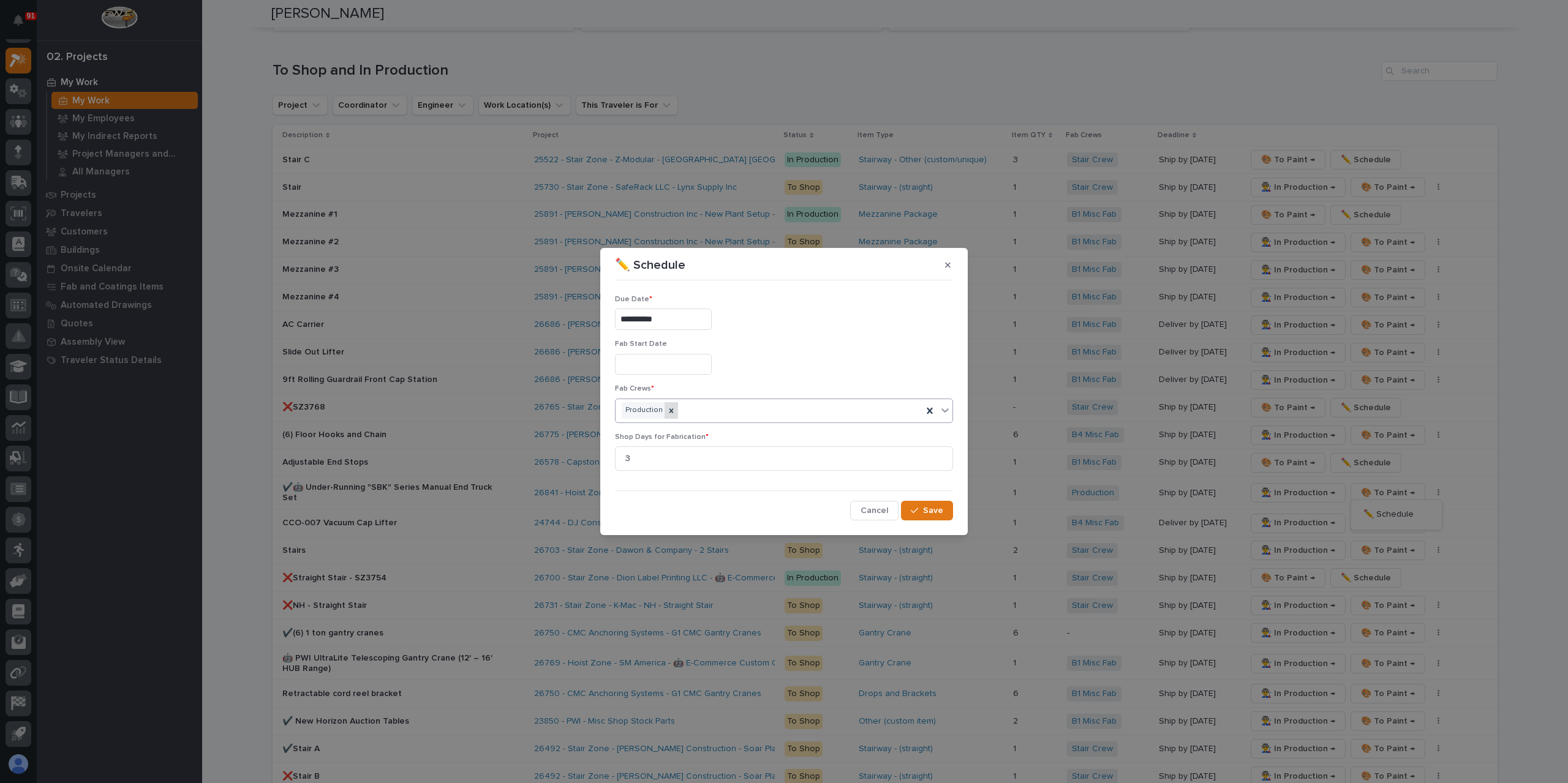
click at [672, 413] on icon at bounding box center [671, 411] width 9 height 9
click at [684, 411] on div "Select..." at bounding box center [776, 411] width 322 height 20
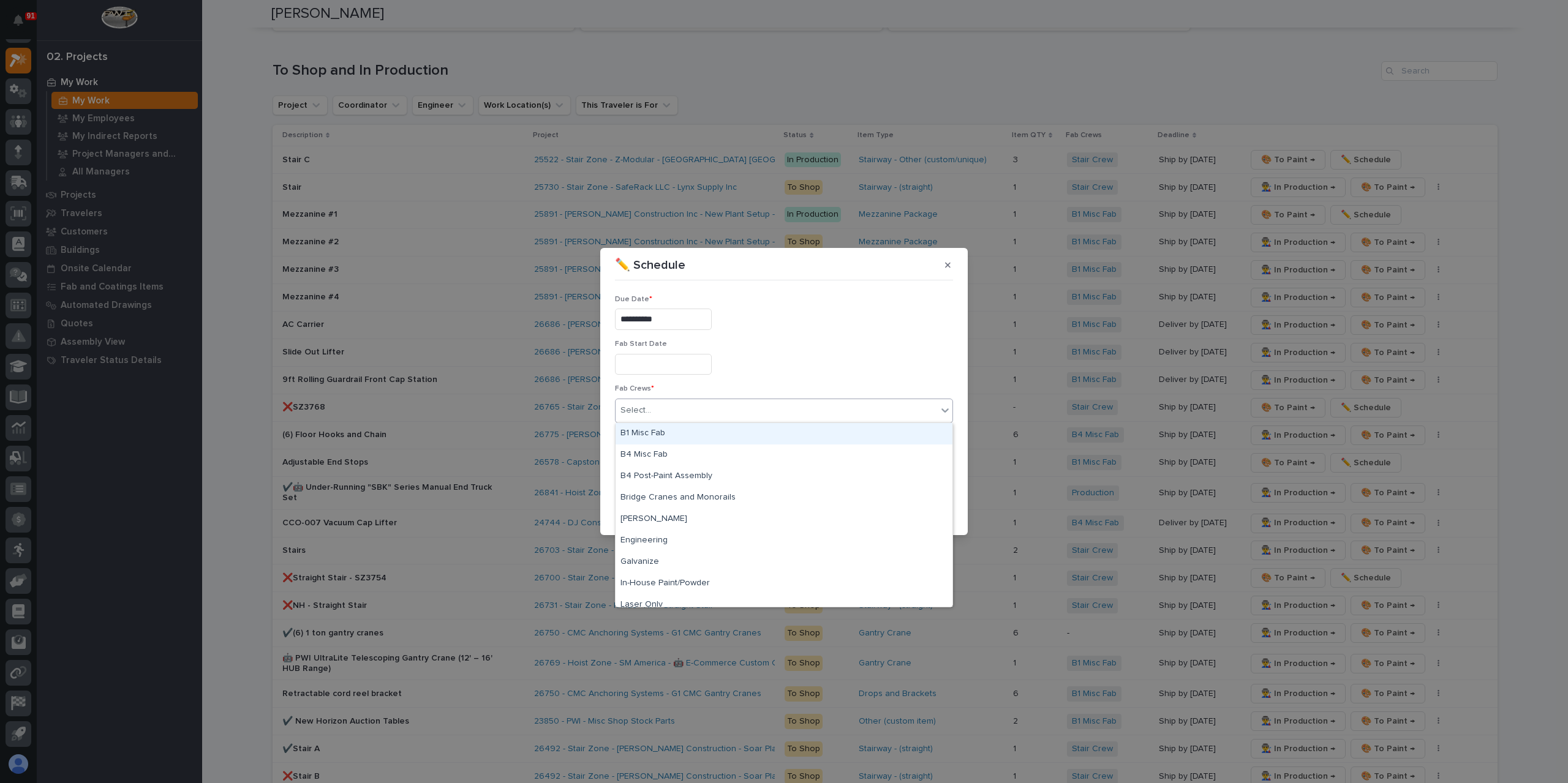
click at [678, 429] on div "B1 Misc Fab" at bounding box center [784, 434] width 337 height 22
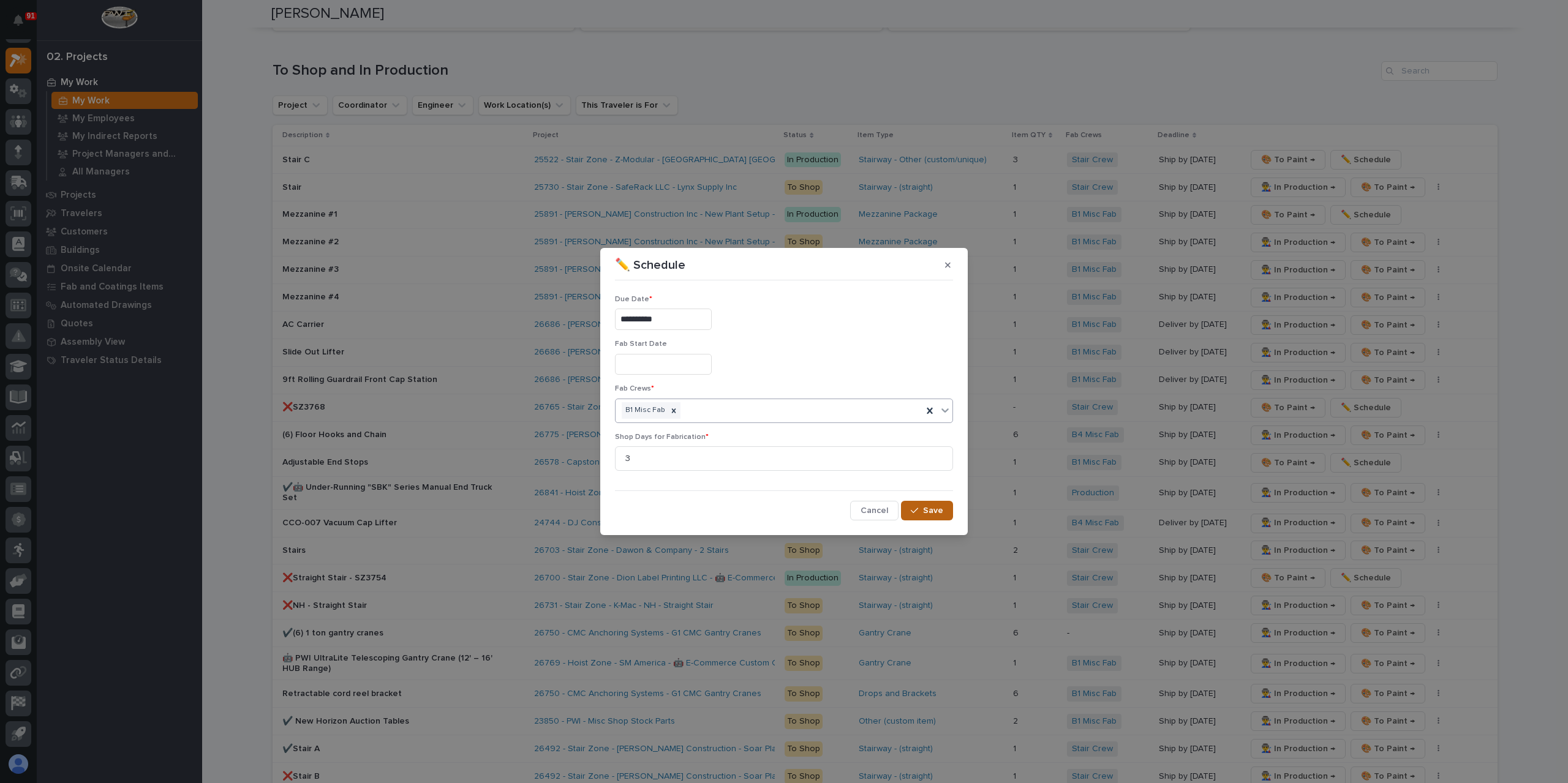
click at [913, 501] on button "Save" at bounding box center [926, 510] width 52 height 19
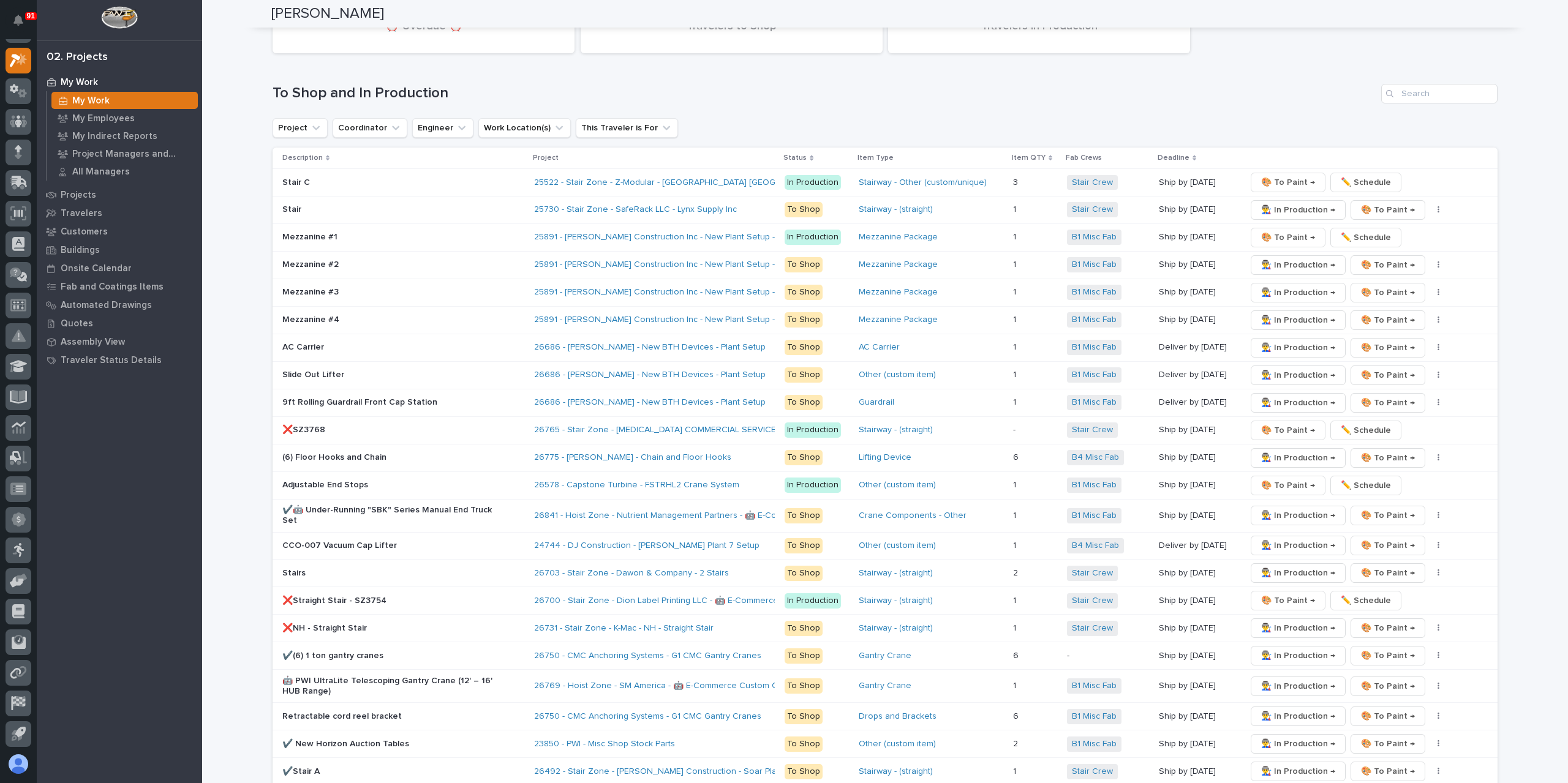
scroll to position [1912, 0]
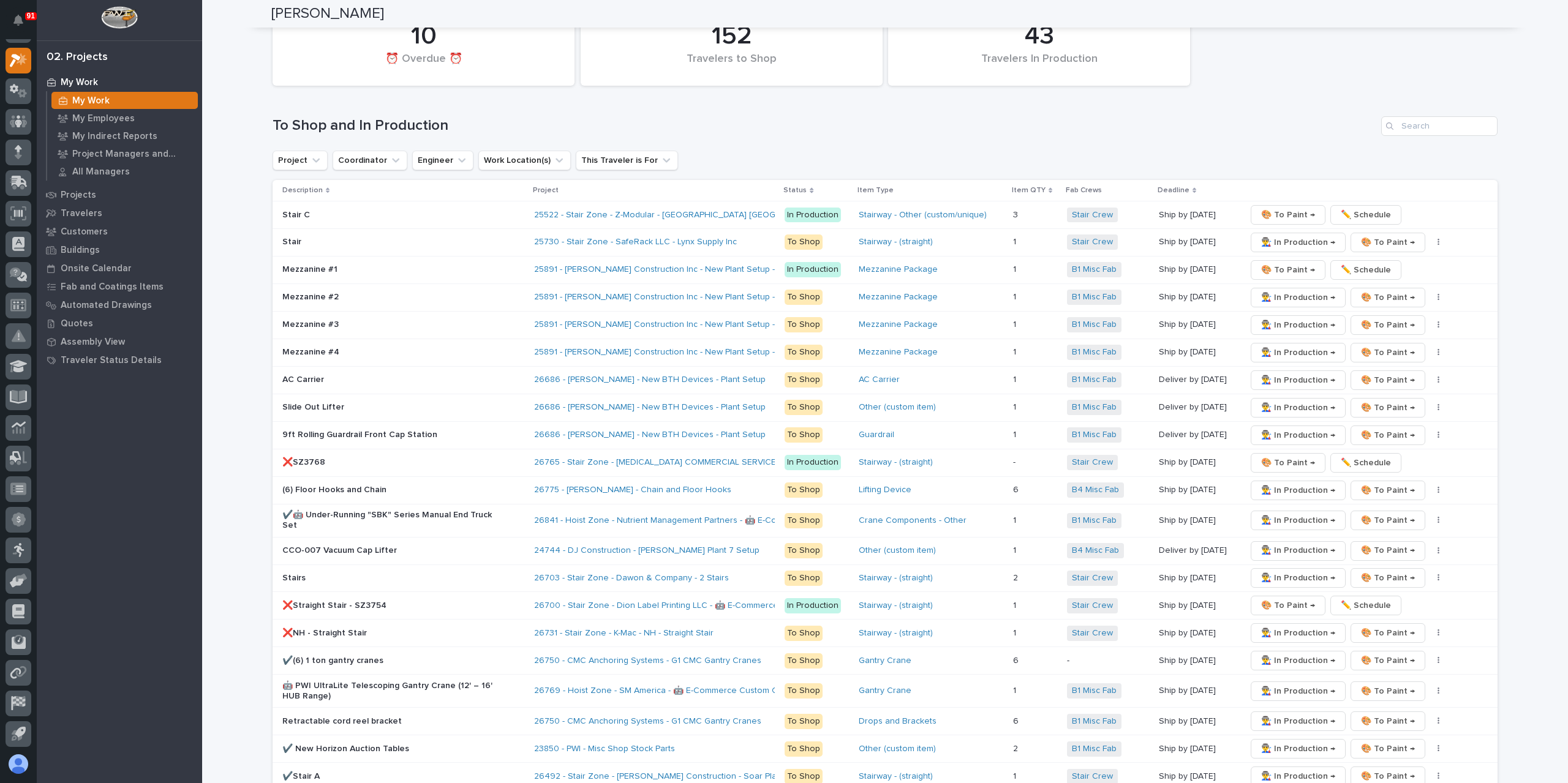
scroll to position [1882, 0]
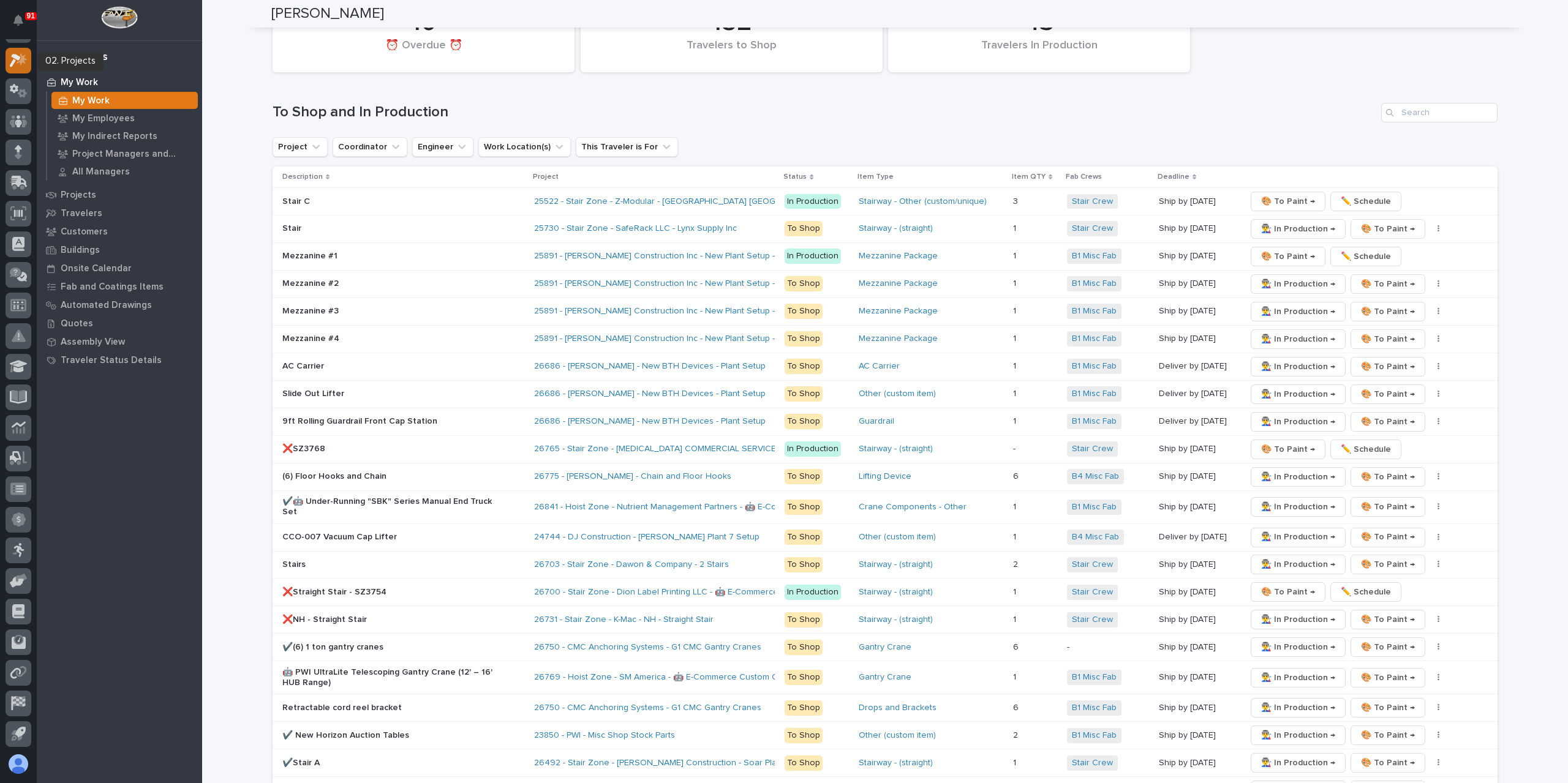
click at [19, 57] on icon at bounding box center [16, 60] width 11 height 13
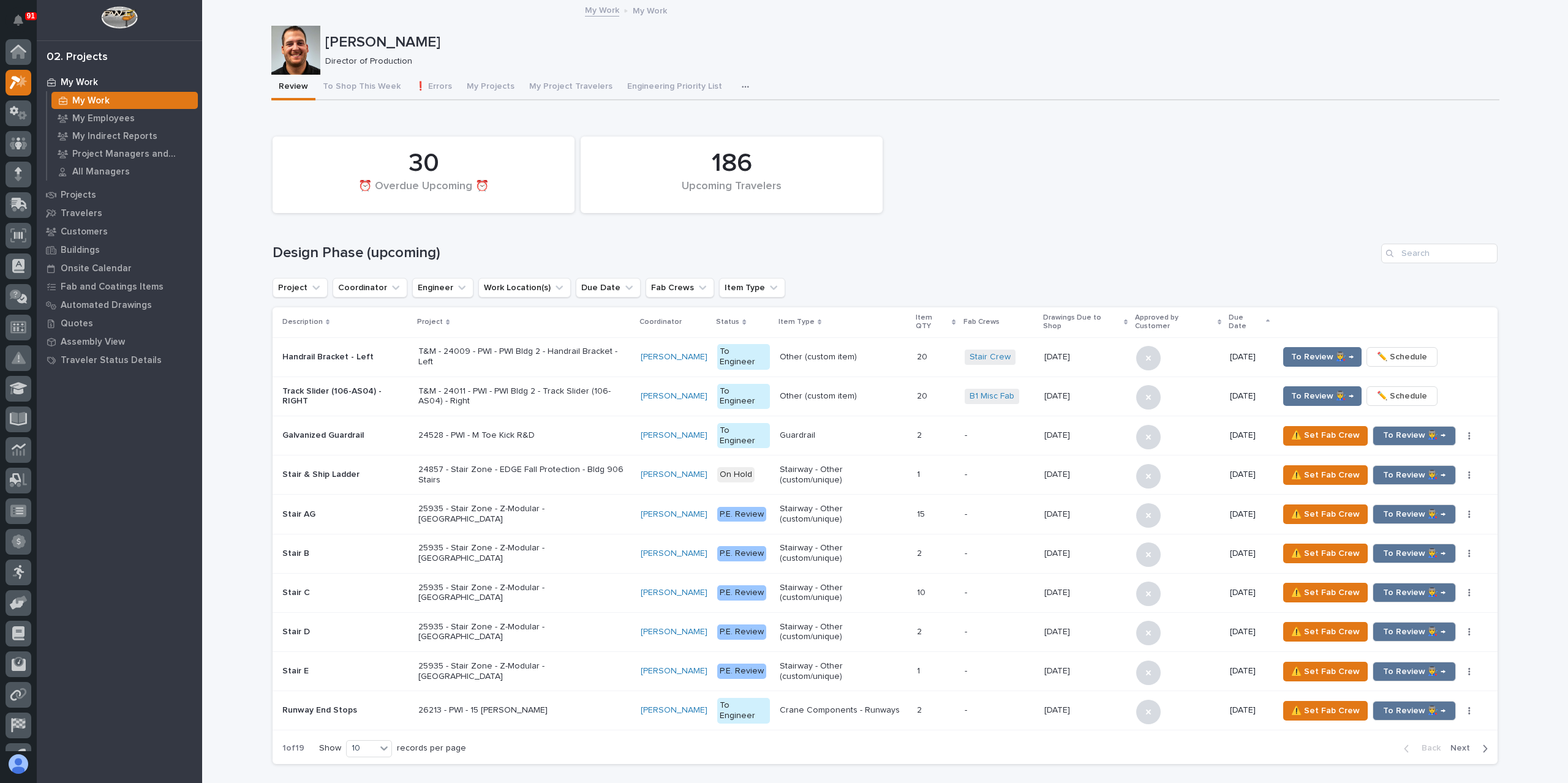
scroll to position [22, 0]
click at [19, 123] on icon at bounding box center [18, 122] width 7 height 12
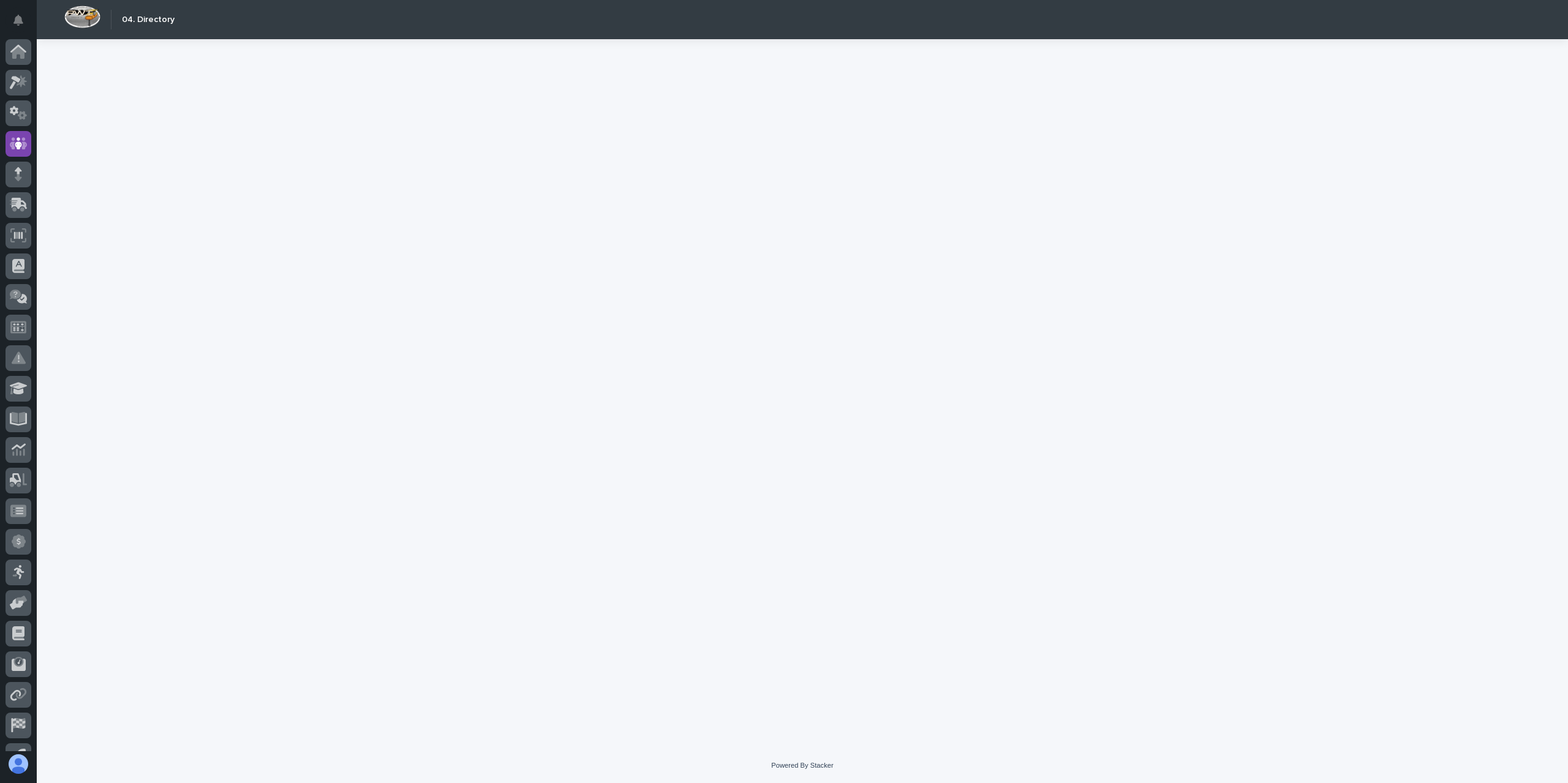
scroll to position [22, 0]
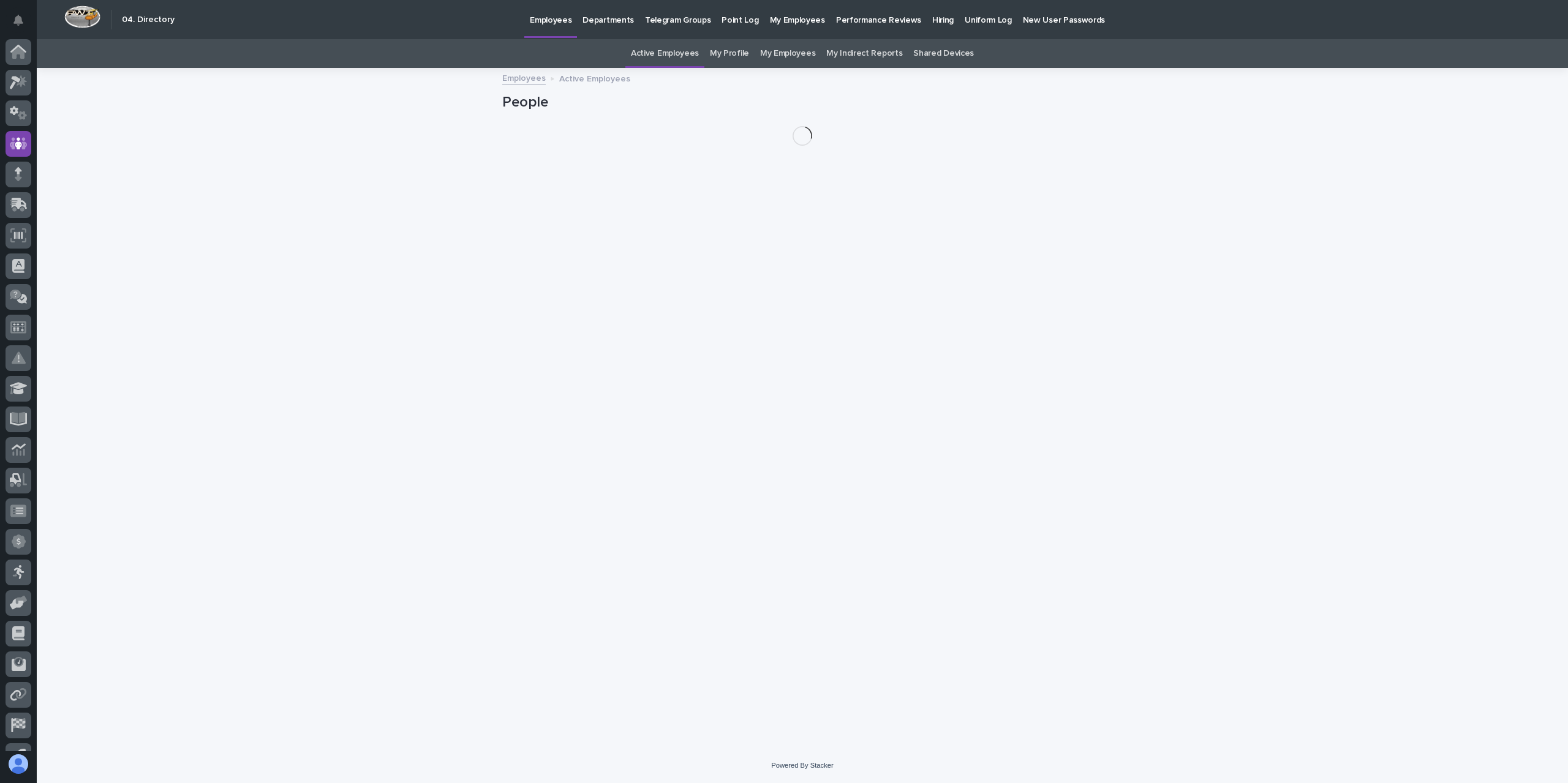
scroll to position [22, 0]
click at [932, 22] on p "Hiring" at bounding box center [943, 12] width 22 height 26
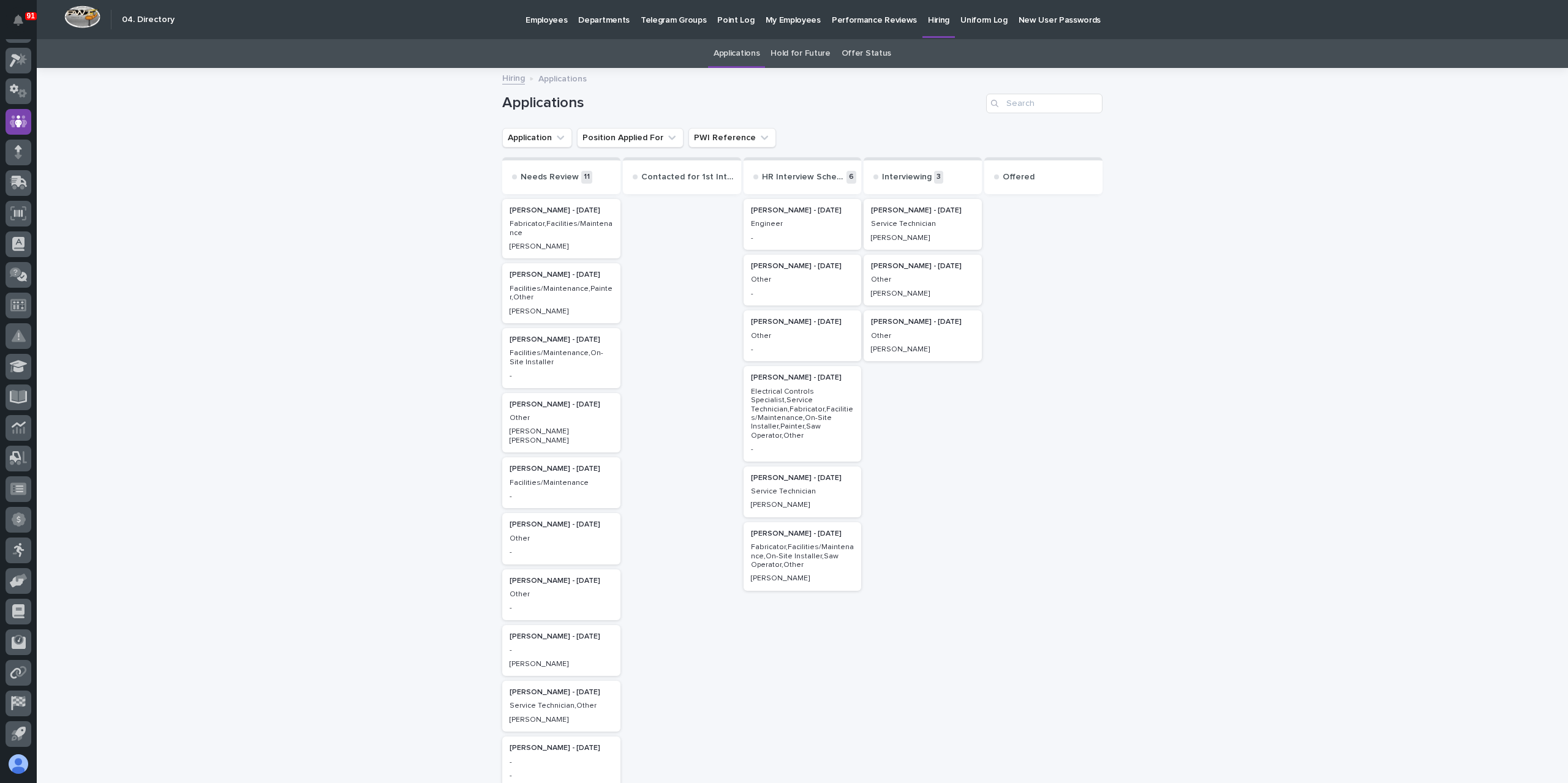
click at [932, 273] on h2 "Carlyle Helmuth - 08/06/25" at bounding box center [922, 266] width 111 height 16
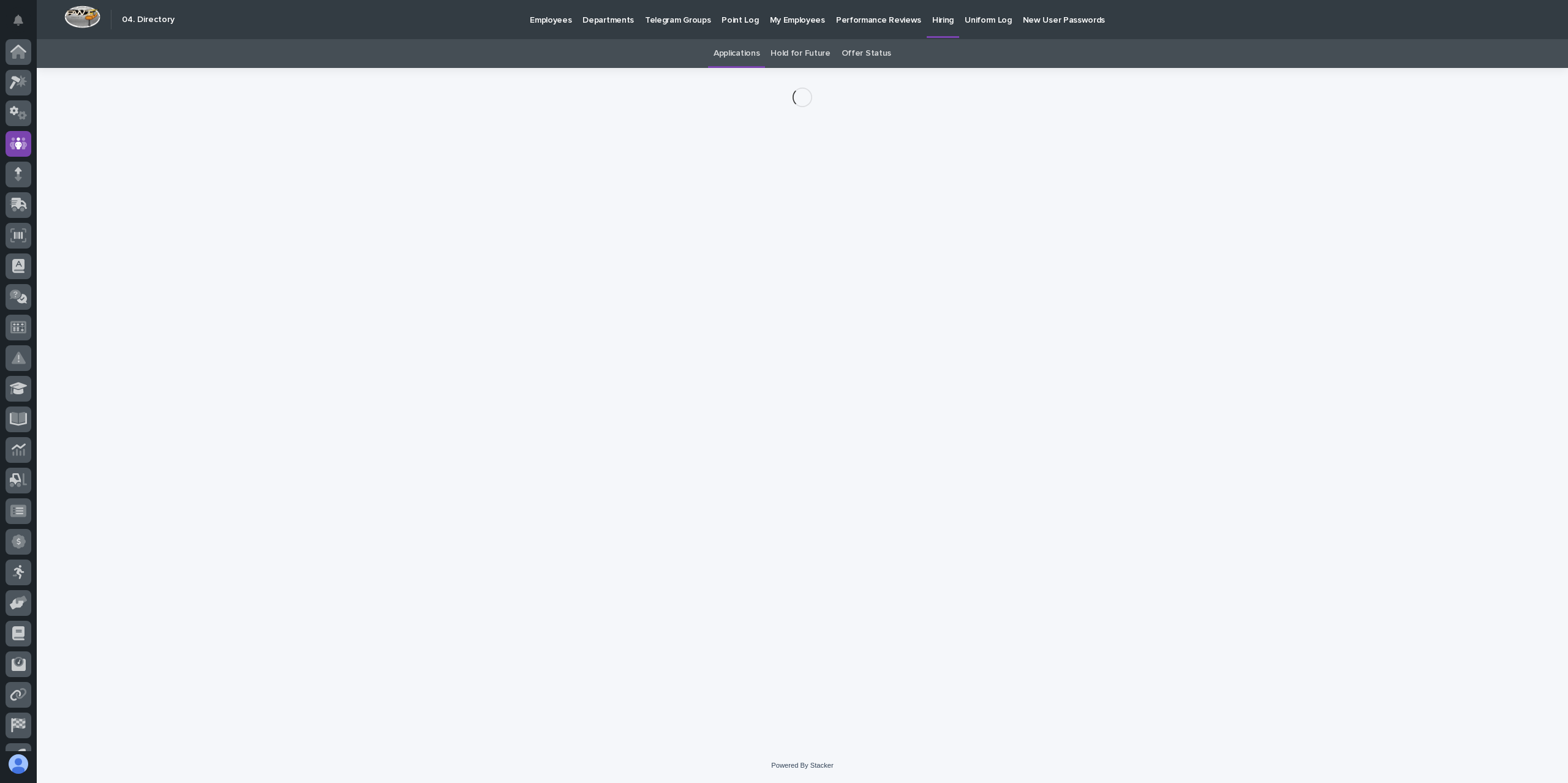
scroll to position [22, 0]
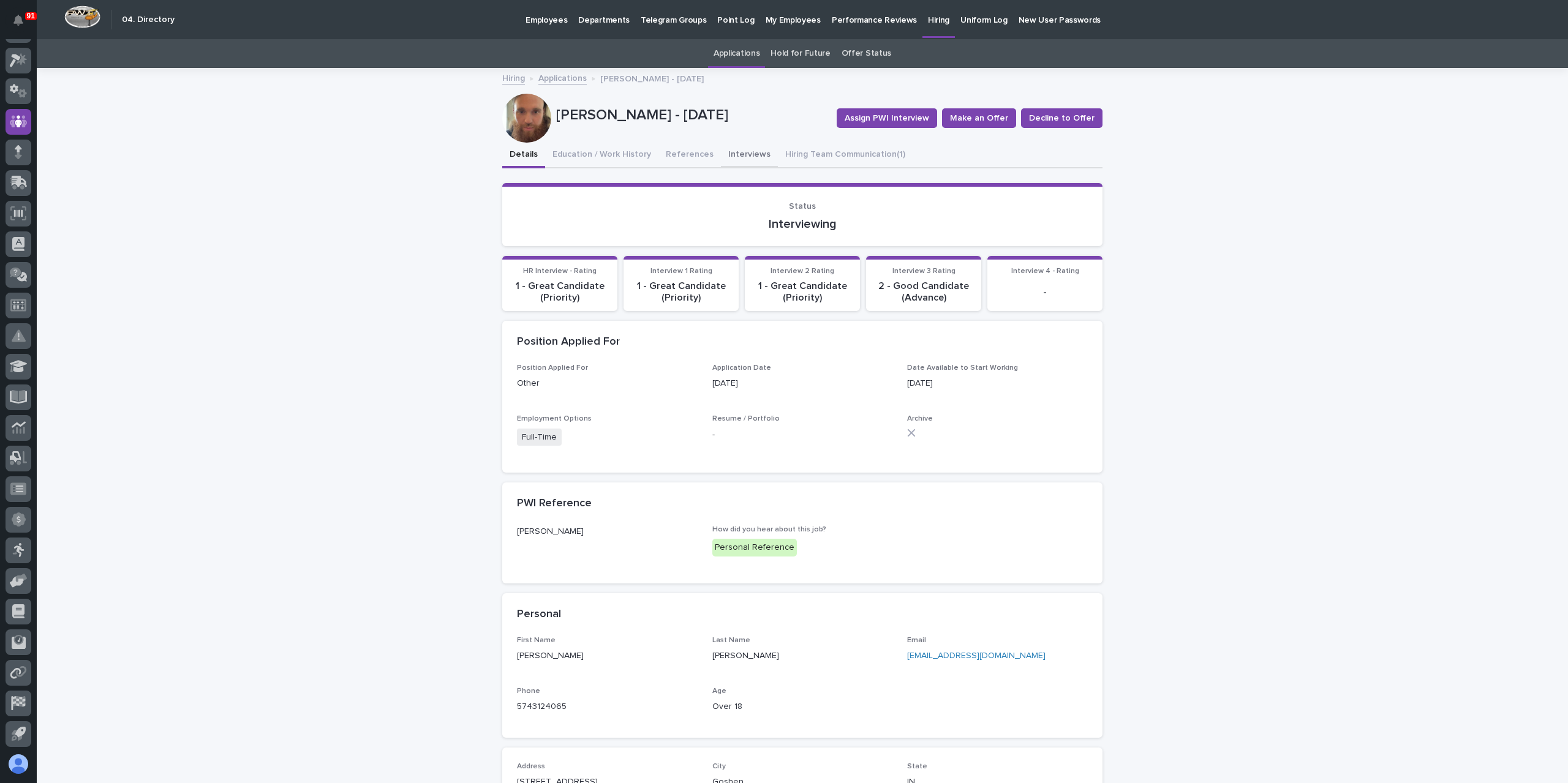
click at [725, 166] on button "Interviews" at bounding box center [749, 155] width 57 height 26
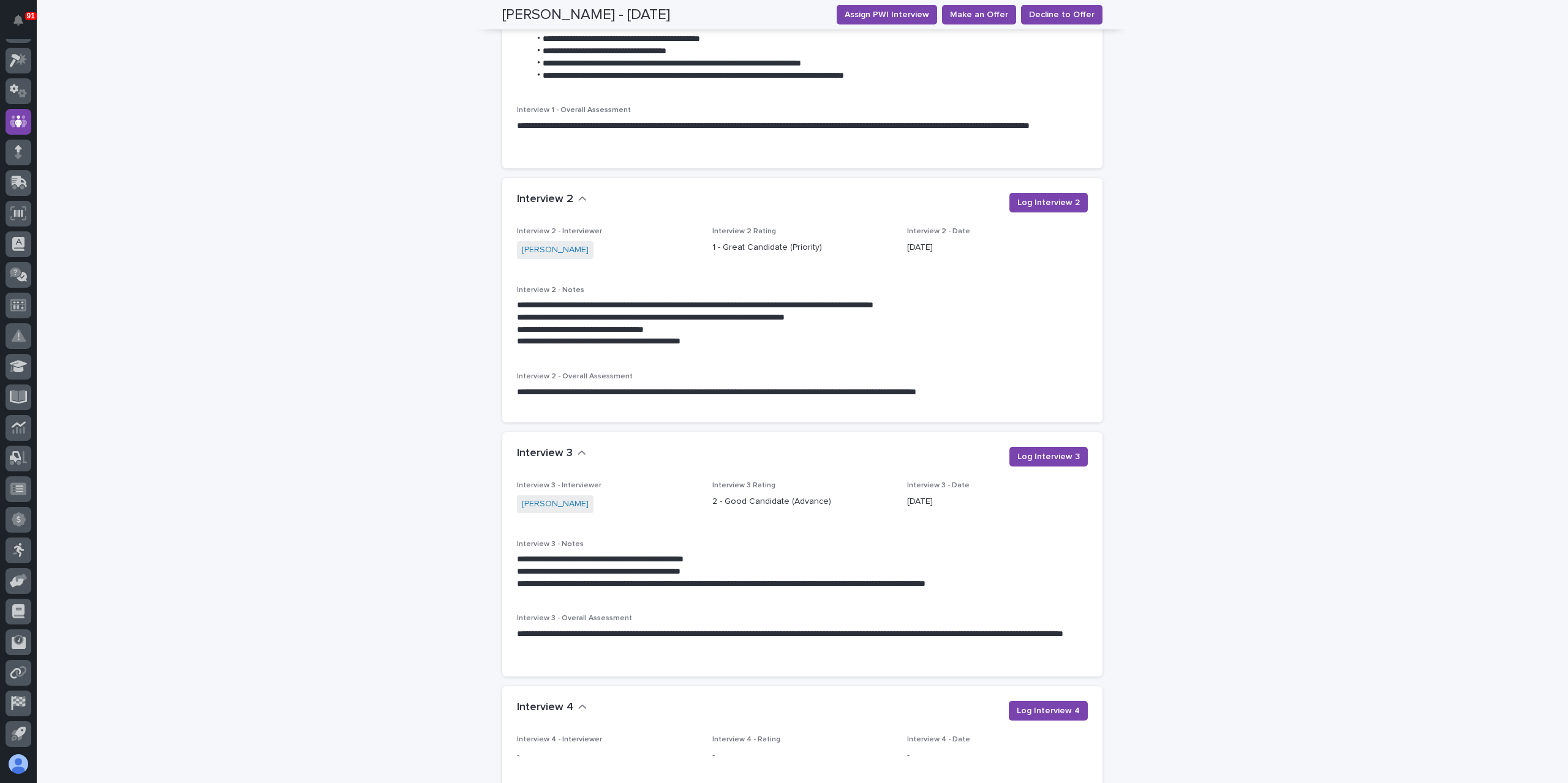
scroll to position [1164, 0]
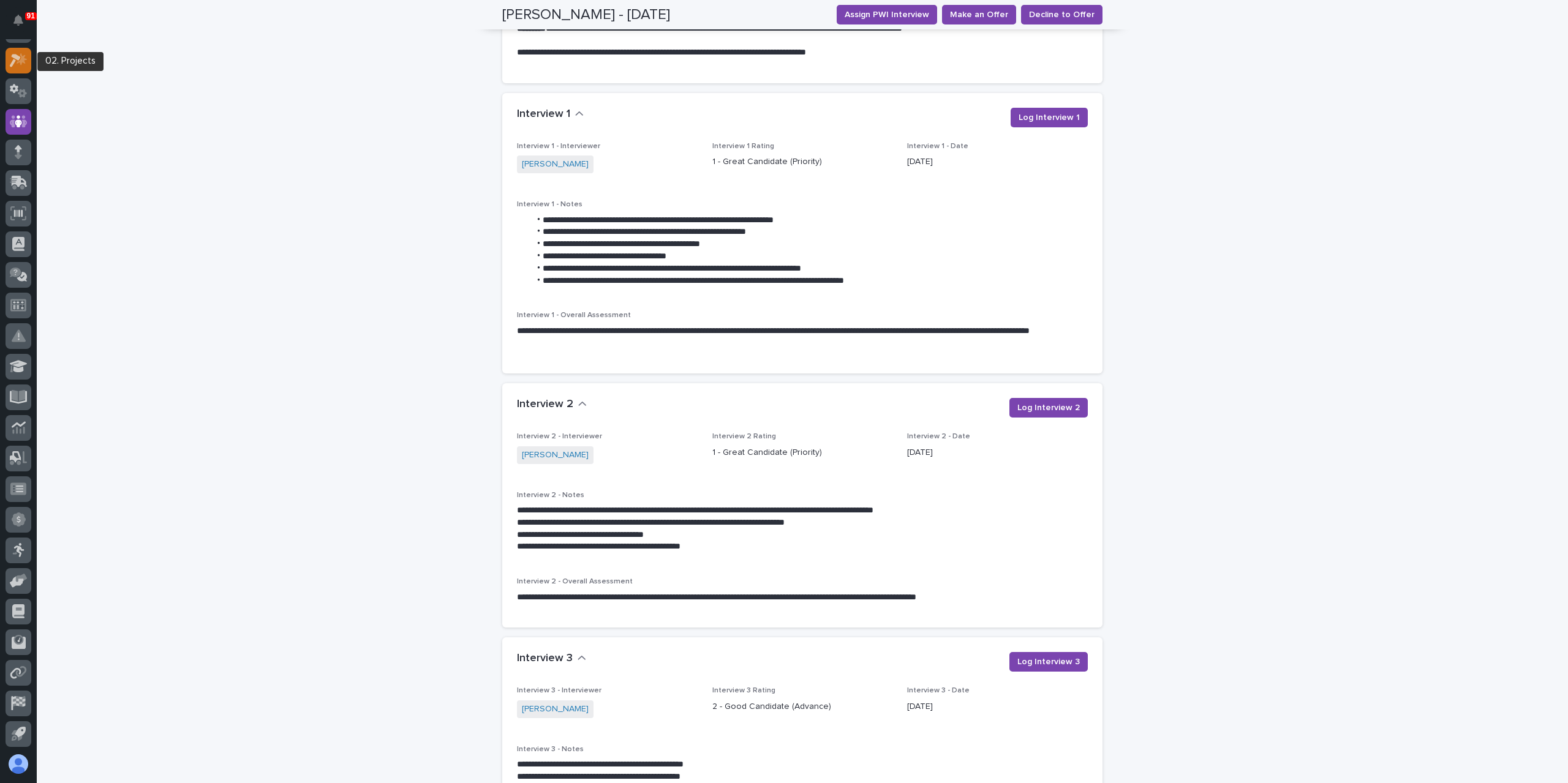
click at [21, 64] on icon at bounding box center [21, 59] width 10 height 12
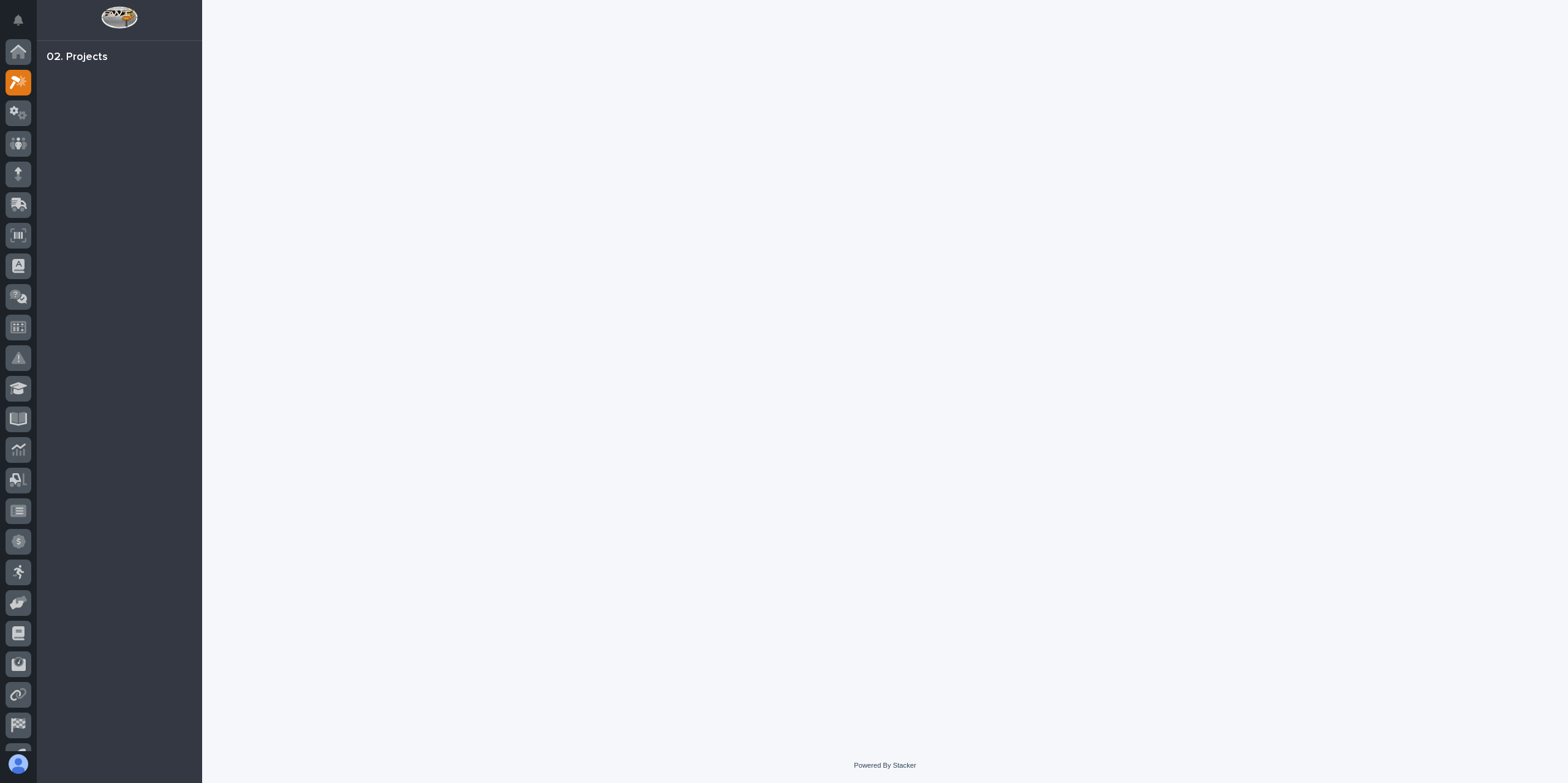
scroll to position [22, 0]
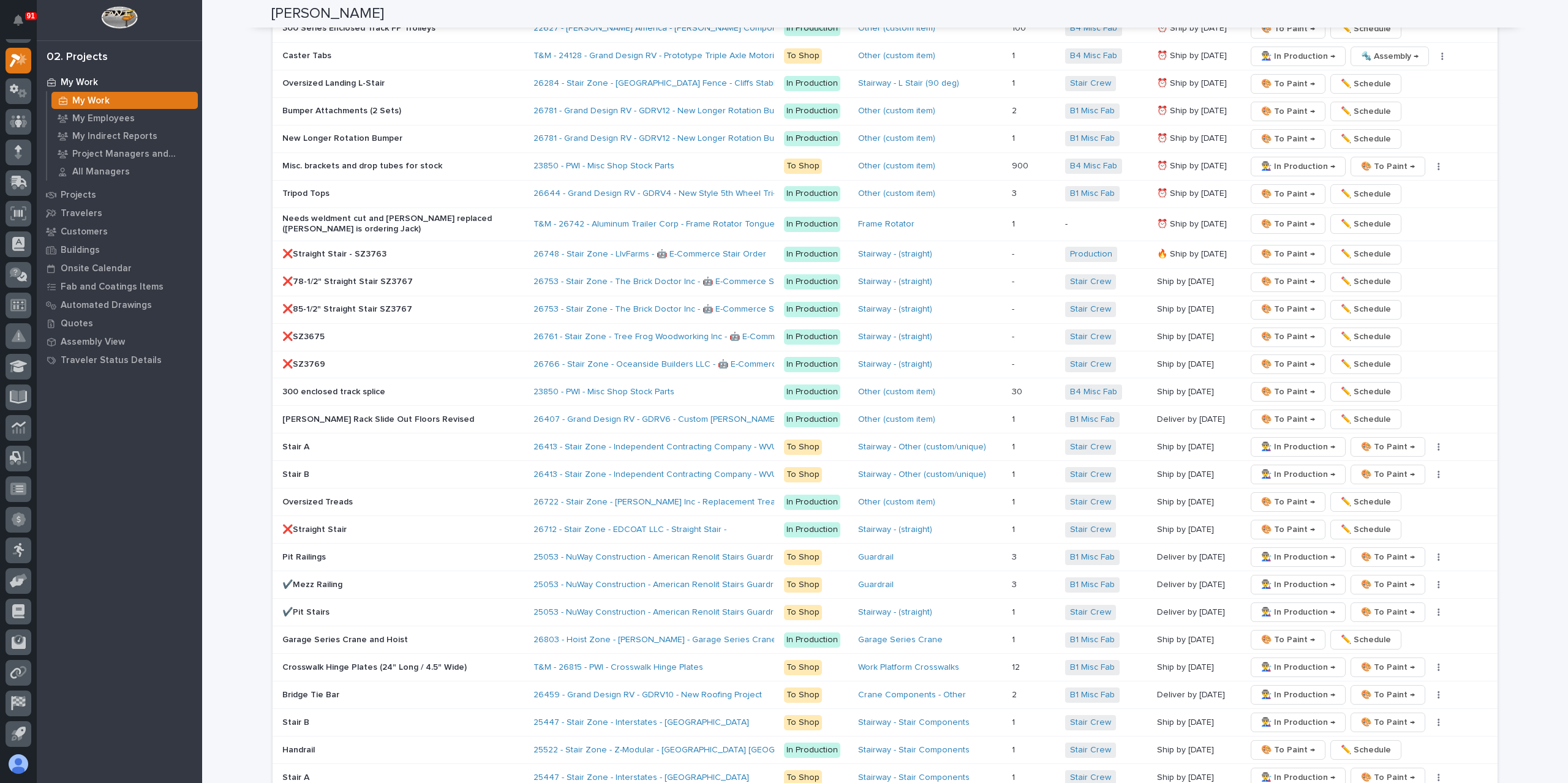
scroll to position [2069, 0]
